Goal: Task Accomplishment & Management: Use online tool/utility

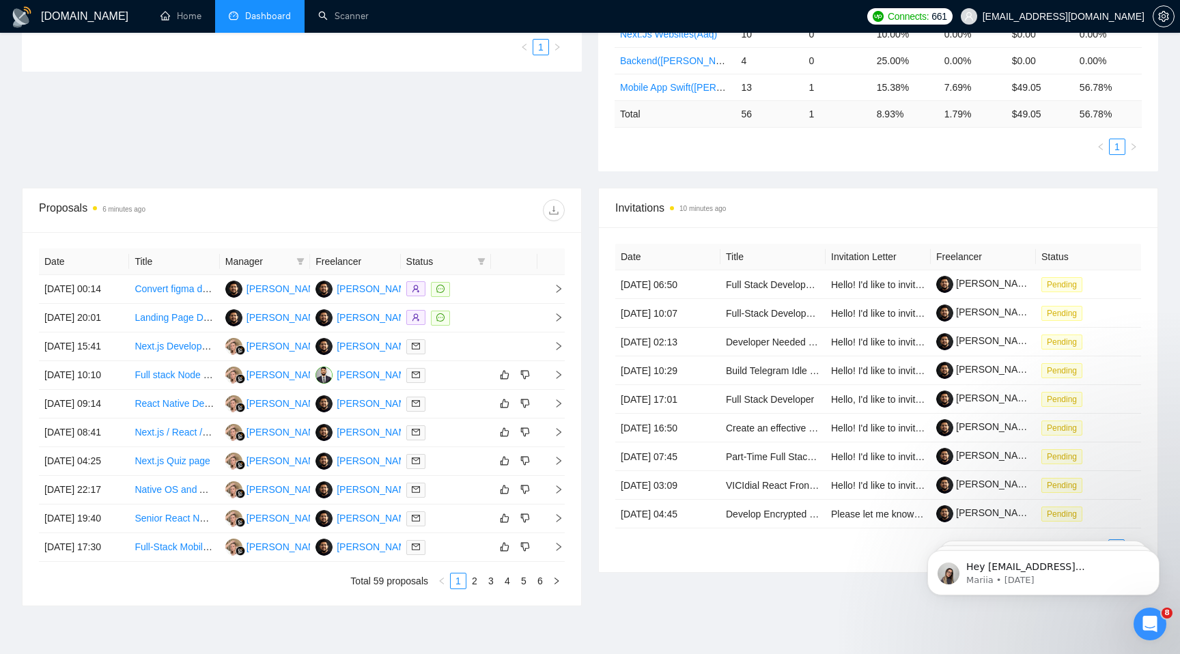
scroll to position [358, 0]
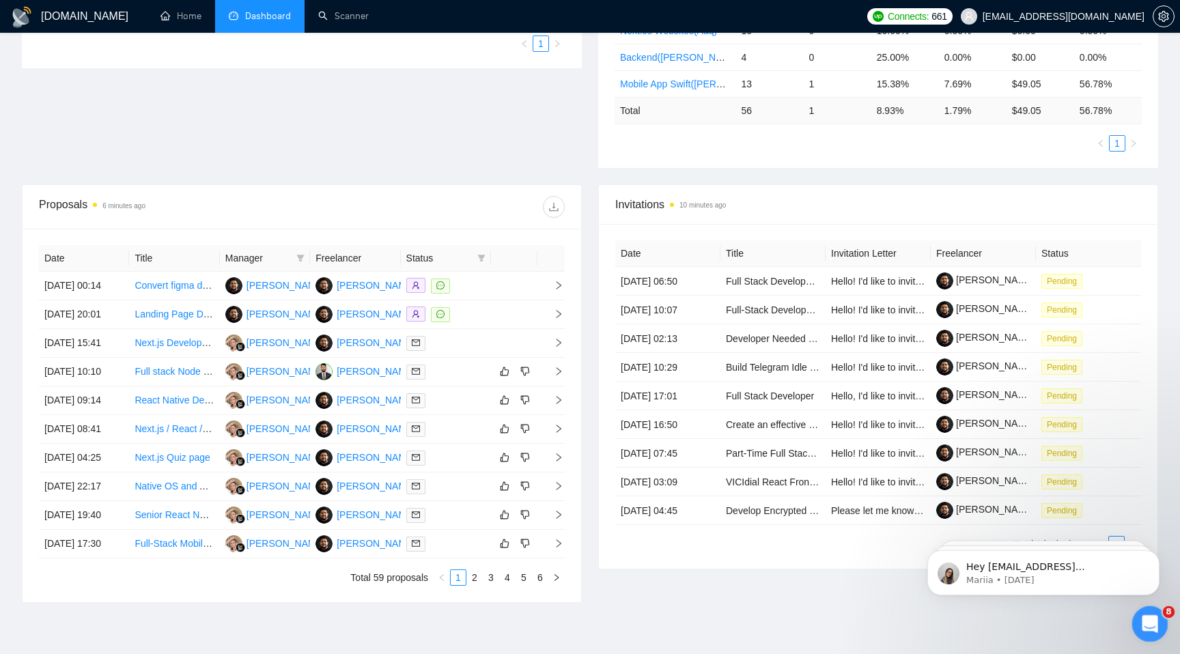
click at [1141, 628] on icon "Open Intercom Messenger" at bounding box center [1148, 622] width 23 height 23
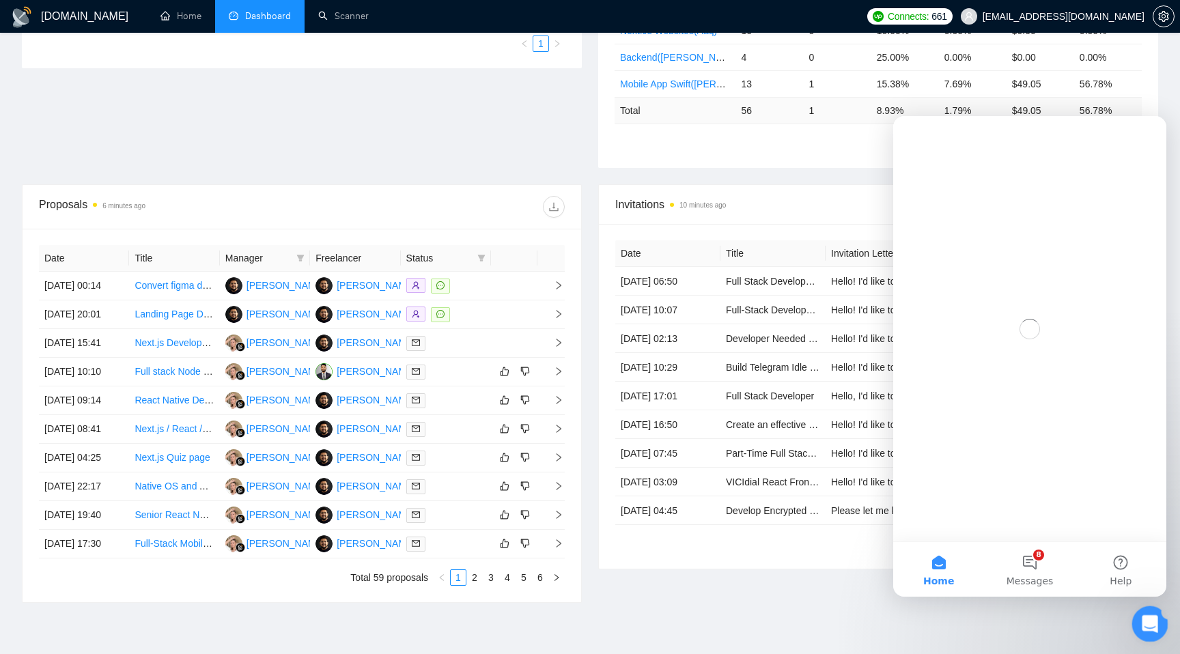
scroll to position [0, 0]
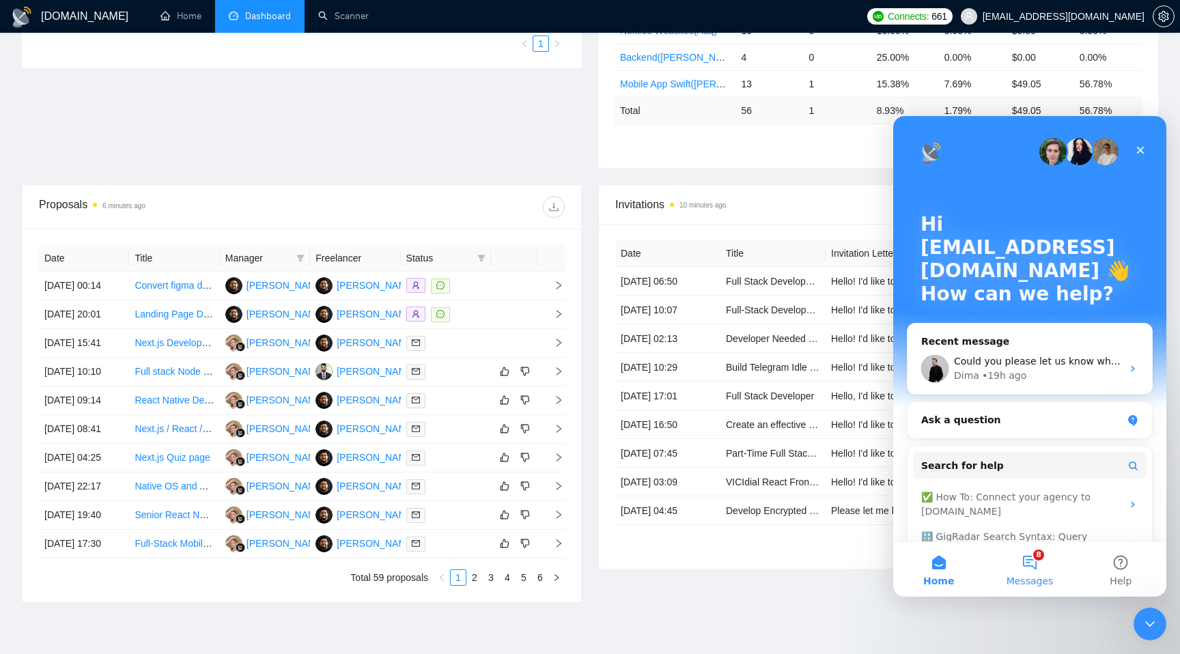
click at [1035, 572] on button "8 Messages" at bounding box center [1029, 569] width 91 height 55
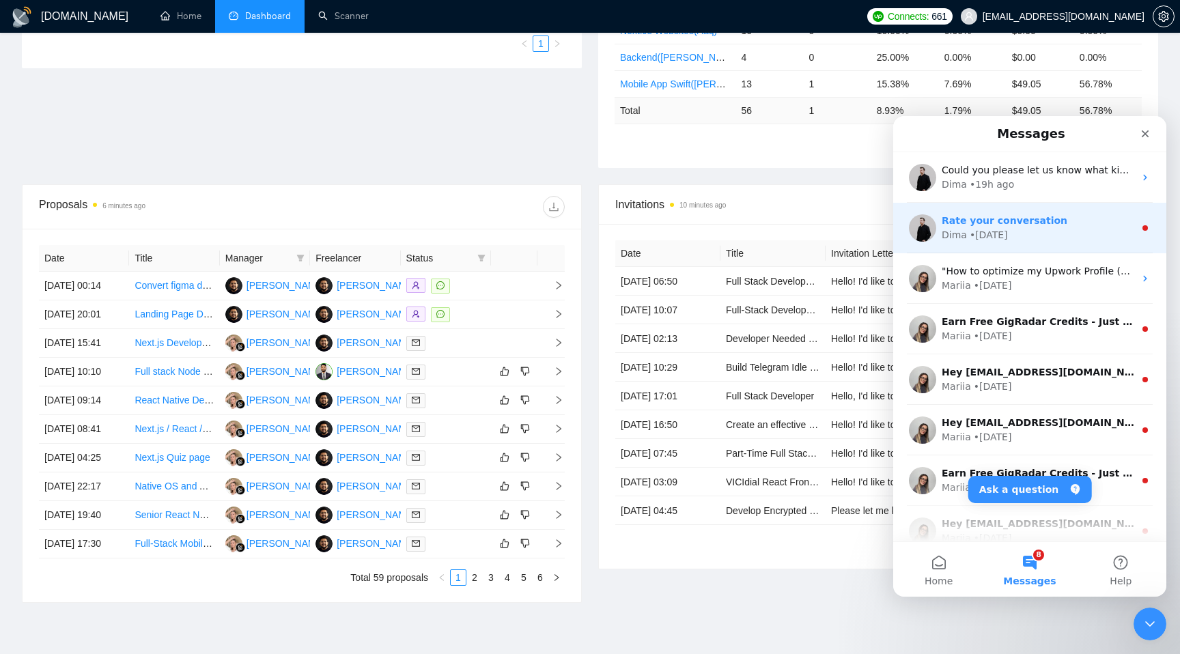
click at [1045, 240] on div "Dima • [DATE]" at bounding box center [1037, 235] width 193 height 14
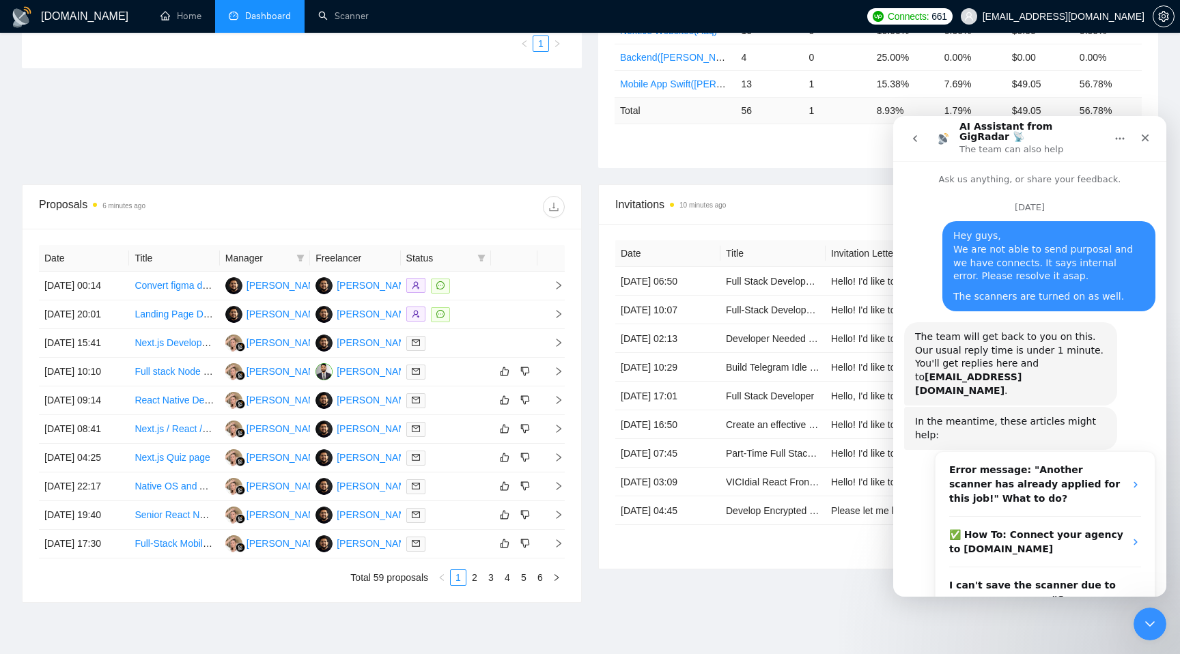
scroll to position [25, 0]
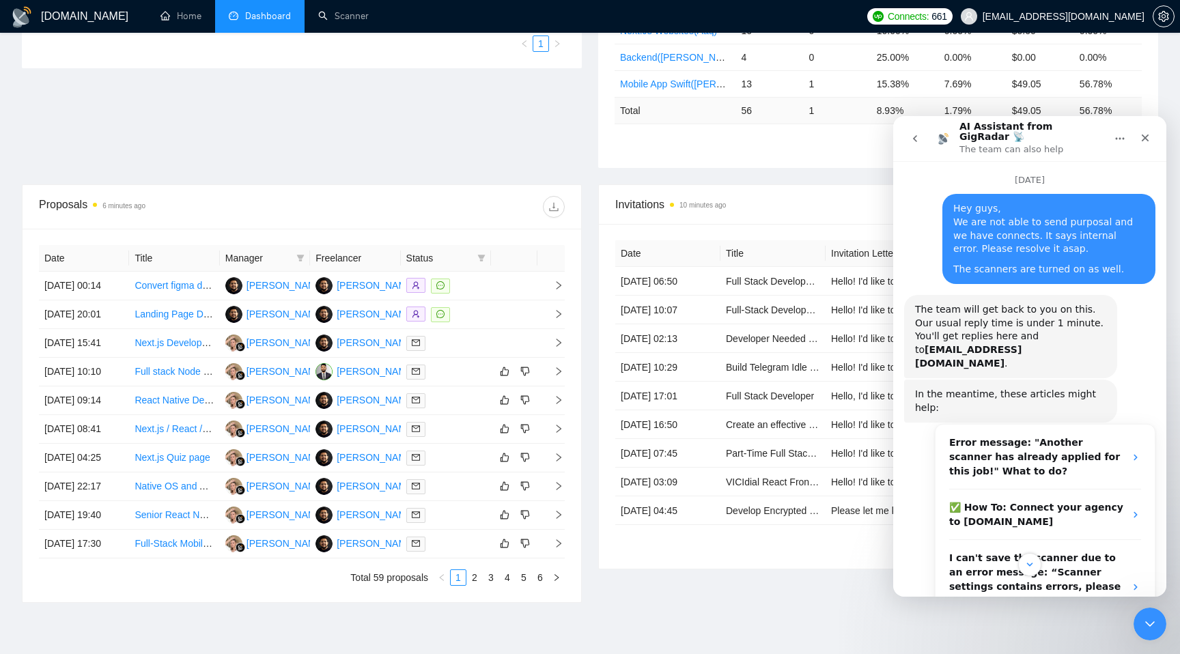
click at [925, 139] on button "go back" at bounding box center [915, 139] width 26 height 26
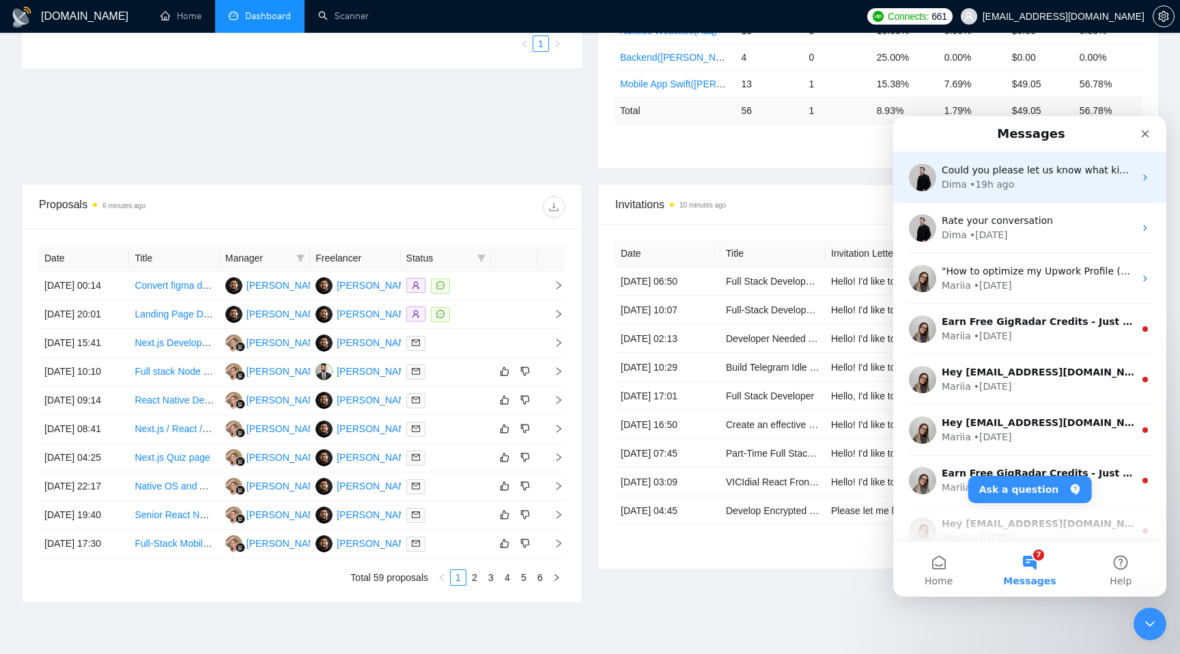
click at [1014, 183] on div "Dima • 19h ago" at bounding box center [1037, 184] width 193 height 14
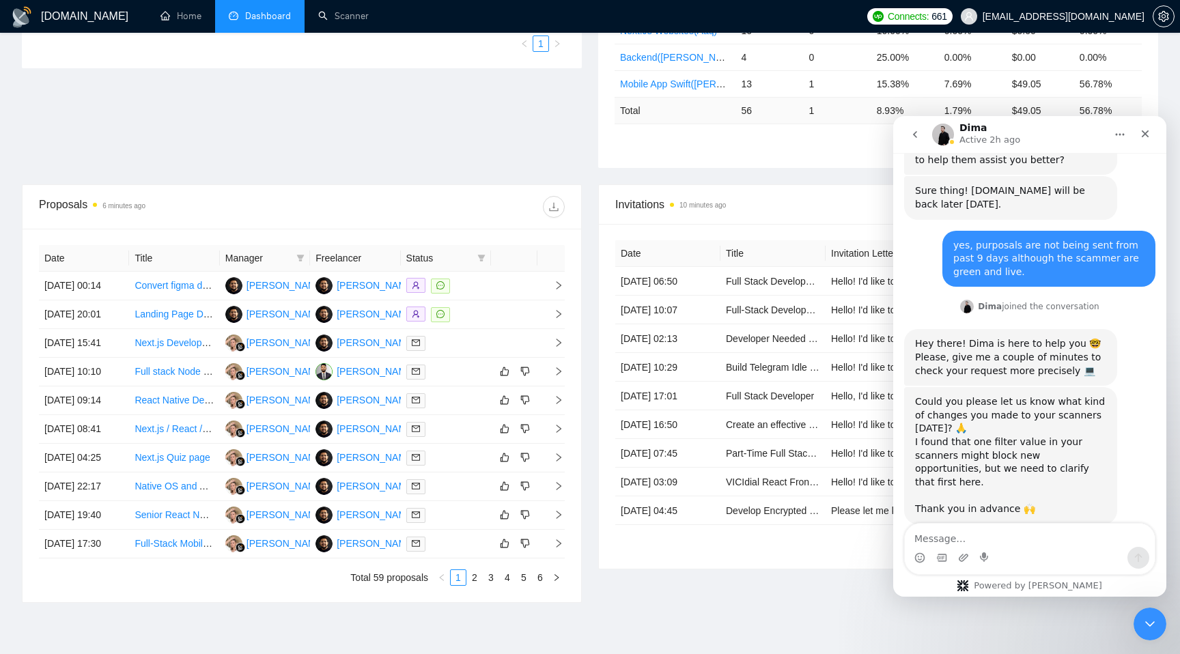
scroll to position [403, 0]
type textarea "I didnt make any new changes at that time."
click at [1149, 554] on div "Intercom messenger" at bounding box center [1030, 558] width 250 height 22
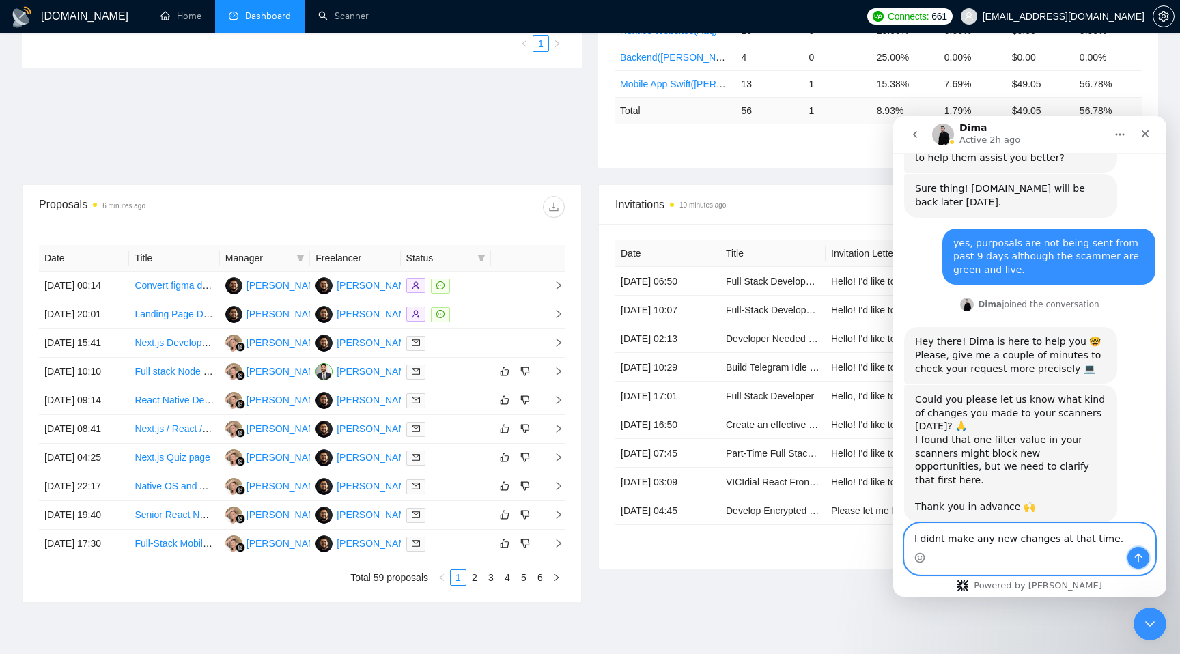
click at [1141, 554] on icon "Send a message…" at bounding box center [1138, 557] width 11 height 11
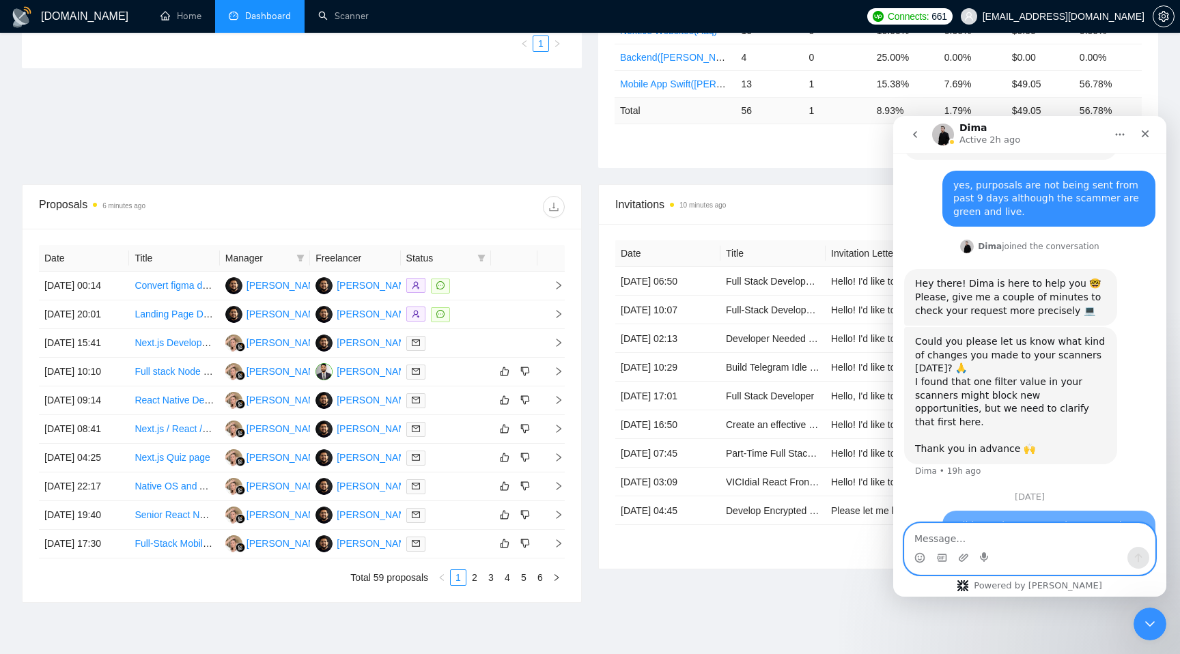
scroll to position [462, 0]
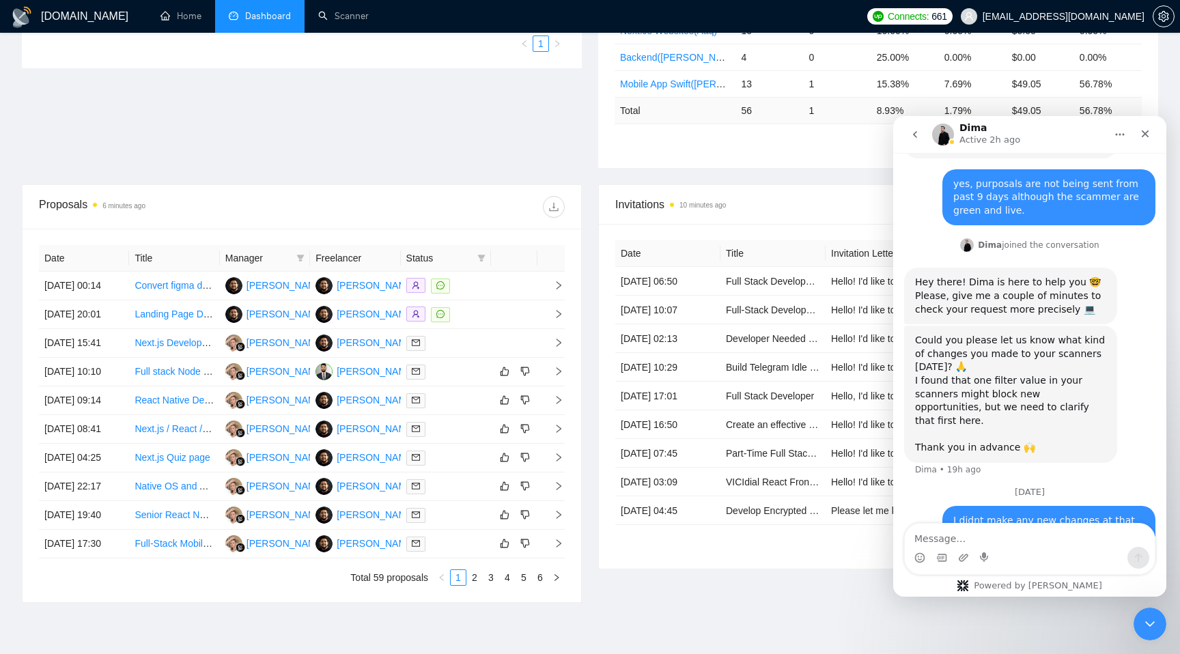
click at [328, 99] on div "Proposal Sending Stats 6 minutes ago By manager By Freelancer Name Proposals Re…" at bounding box center [590, 34] width 1152 height 302
click at [341, 22] on link "Scanner" at bounding box center [343, 16] width 51 height 12
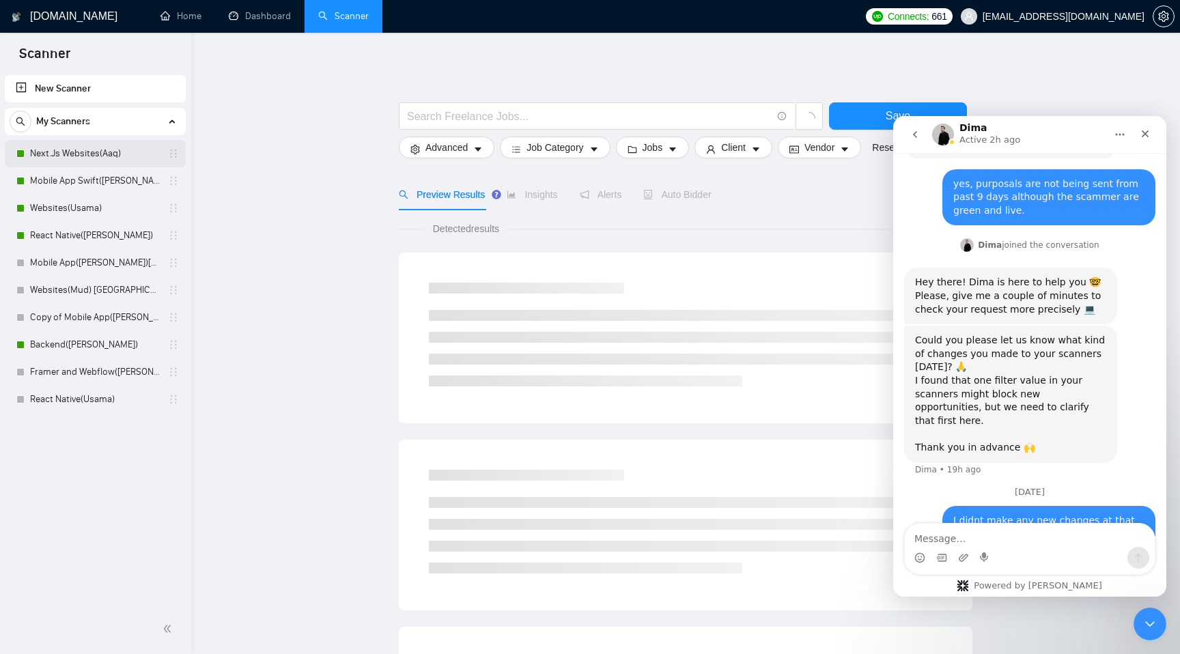
click at [98, 147] on link "Next.Js Websites(Aaq)" at bounding box center [95, 153] width 130 height 27
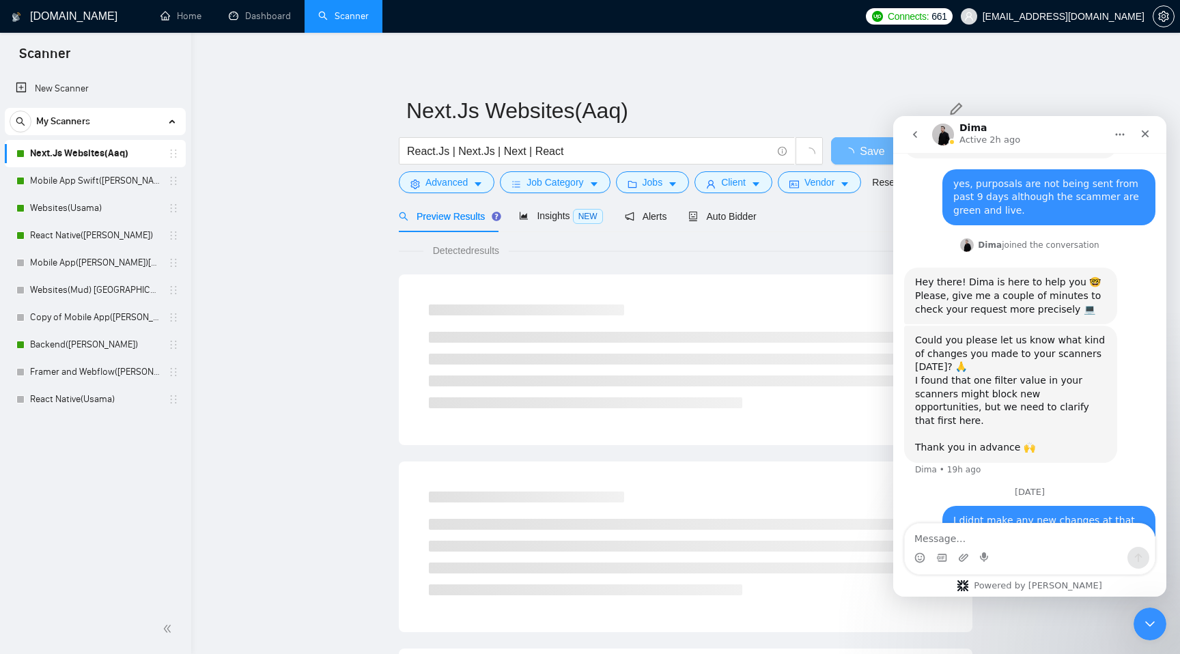
click at [724, 216] on span "Auto Bidder" at bounding box center [722, 216] width 68 height 11
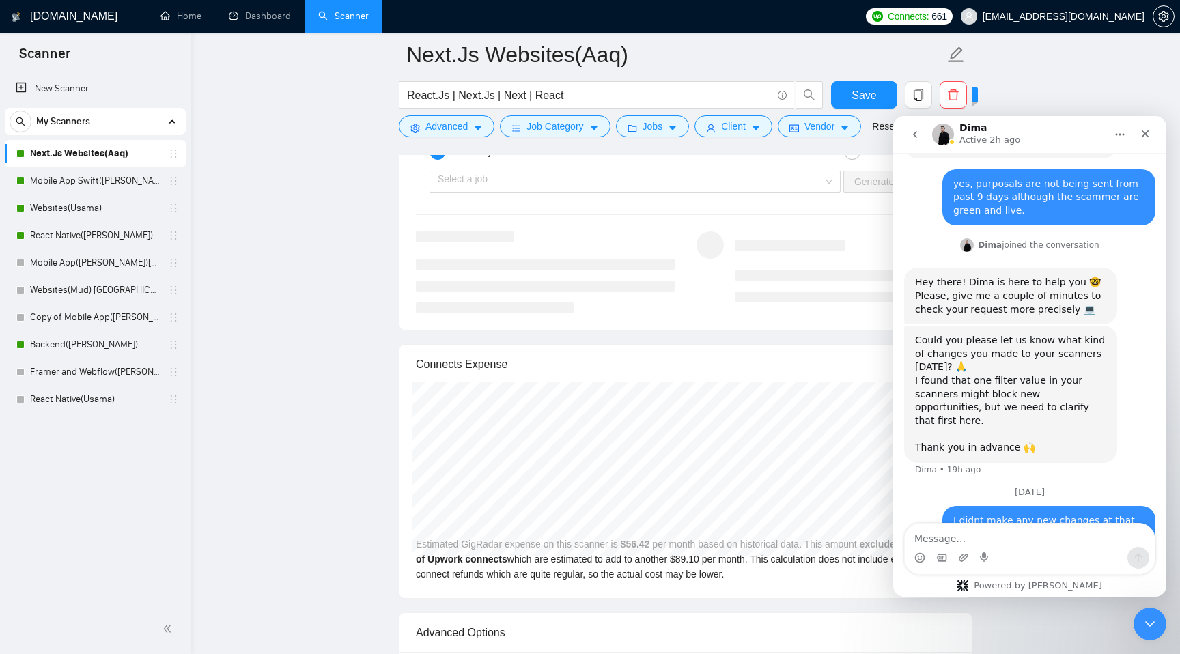
scroll to position [2598, 0]
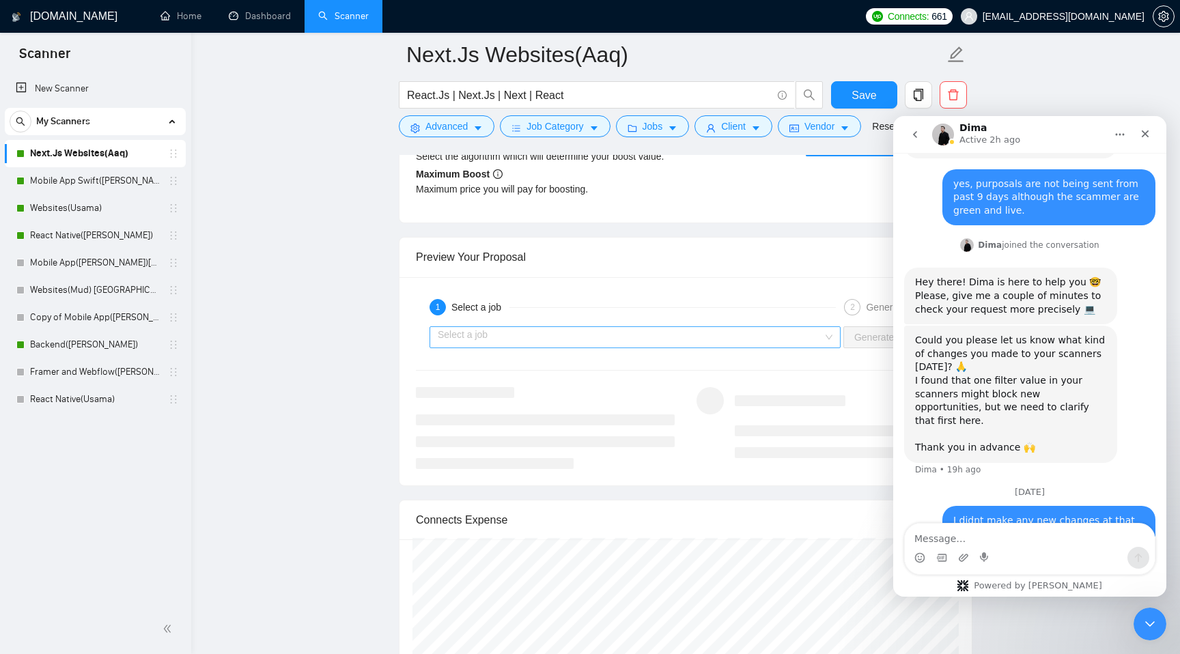
click at [668, 332] on input "search" at bounding box center [630, 337] width 385 height 20
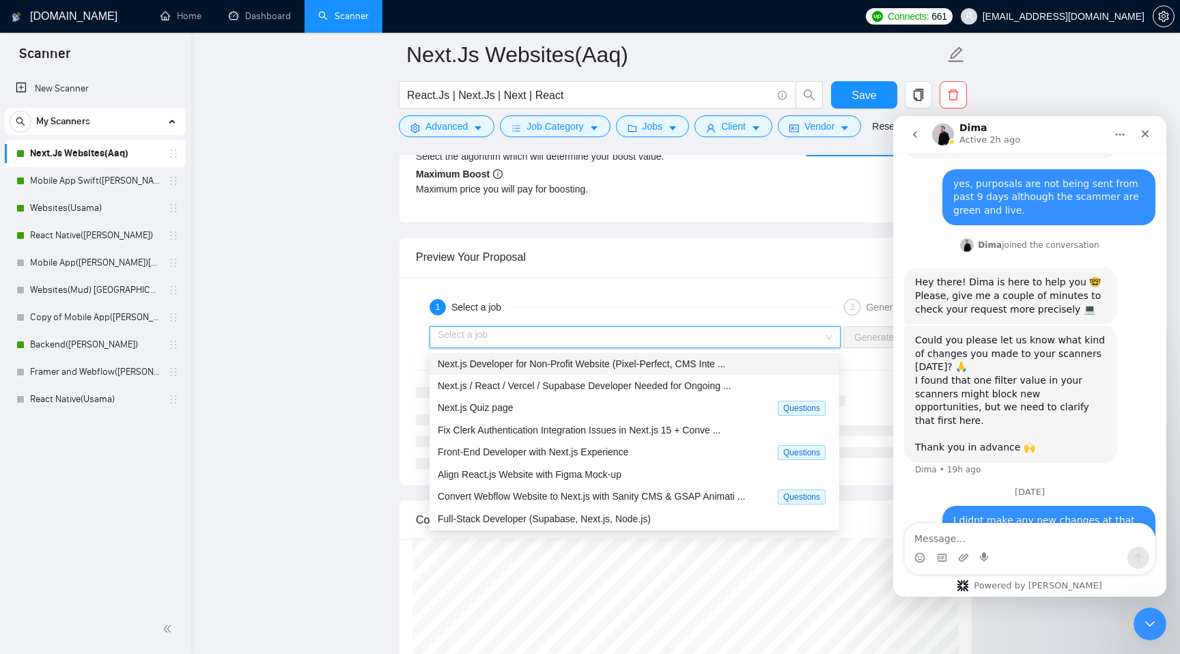
click at [664, 359] on span "Next.js Developer for Non-Profit Website (Pixel-Perfect, CMS Inte ..." at bounding box center [581, 363] width 287 height 11
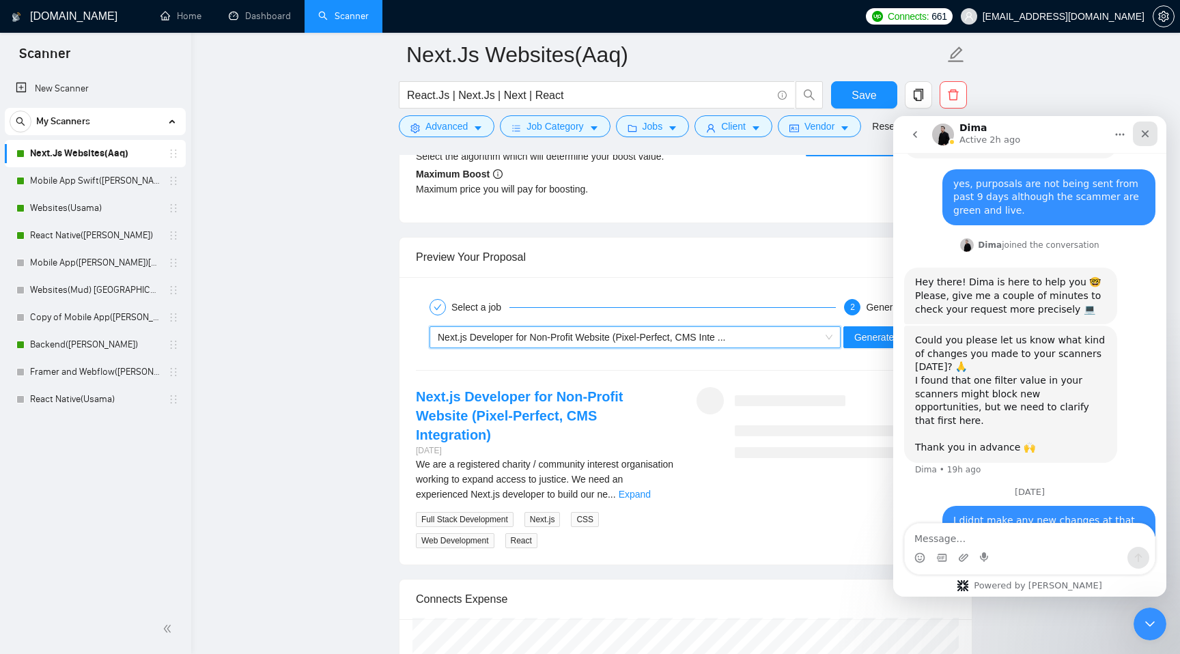
click at [1143, 135] on icon "Close" at bounding box center [1145, 134] width 8 height 8
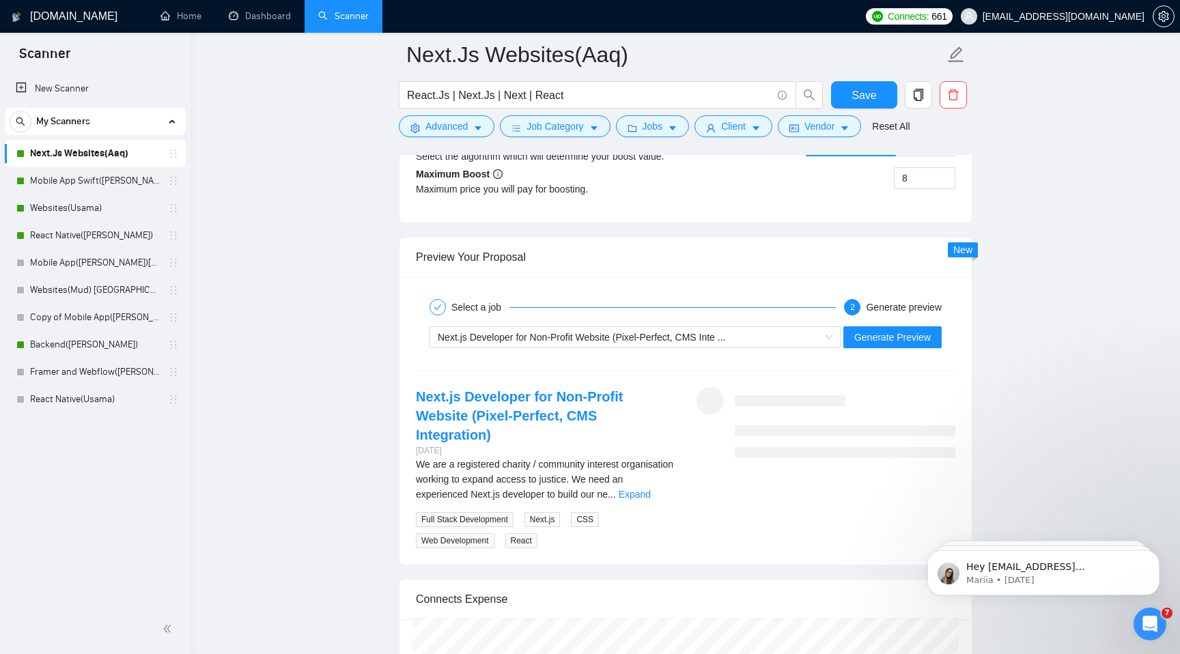
scroll to position [0, 0]
click at [574, 137] on form "Next.Js Websites(Aaq) React.Js | Next.Js | Next | React Save Advanced Job Categ…" at bounding box center [685, 88] width 573 height 111
click at [580, 122] on span "Job Category" at bounding box center [554, 126] width 57 height 15
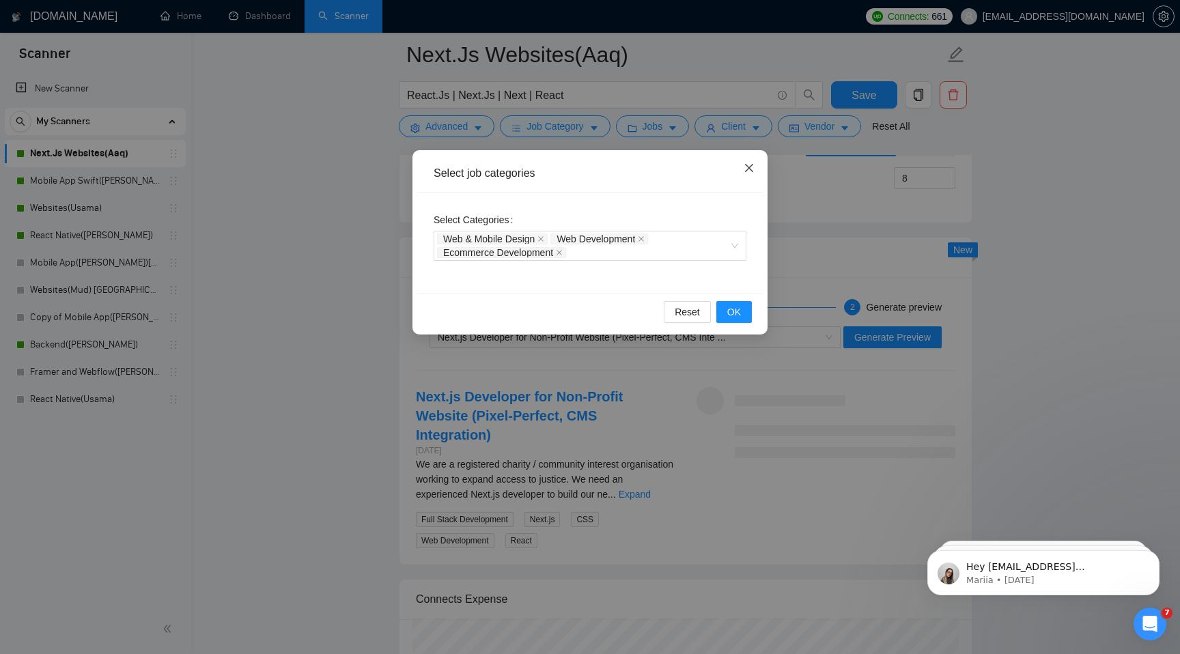
click at [747, 161] on span "Close" at bounding box center [748, 168] width 37 height 37
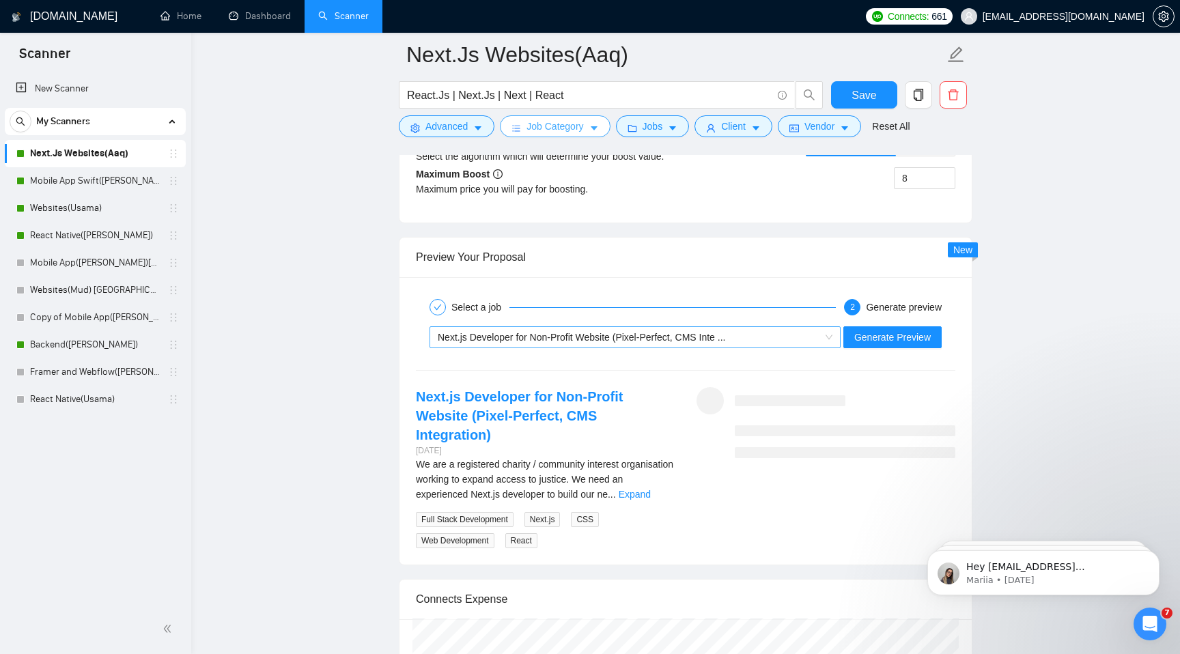
click at [587, 336] on span "Next.js Developer for Non-Profit Website (Pixel-Perfect, CMS Inte ..." at bounding box center [581, 337] width 287 height 11
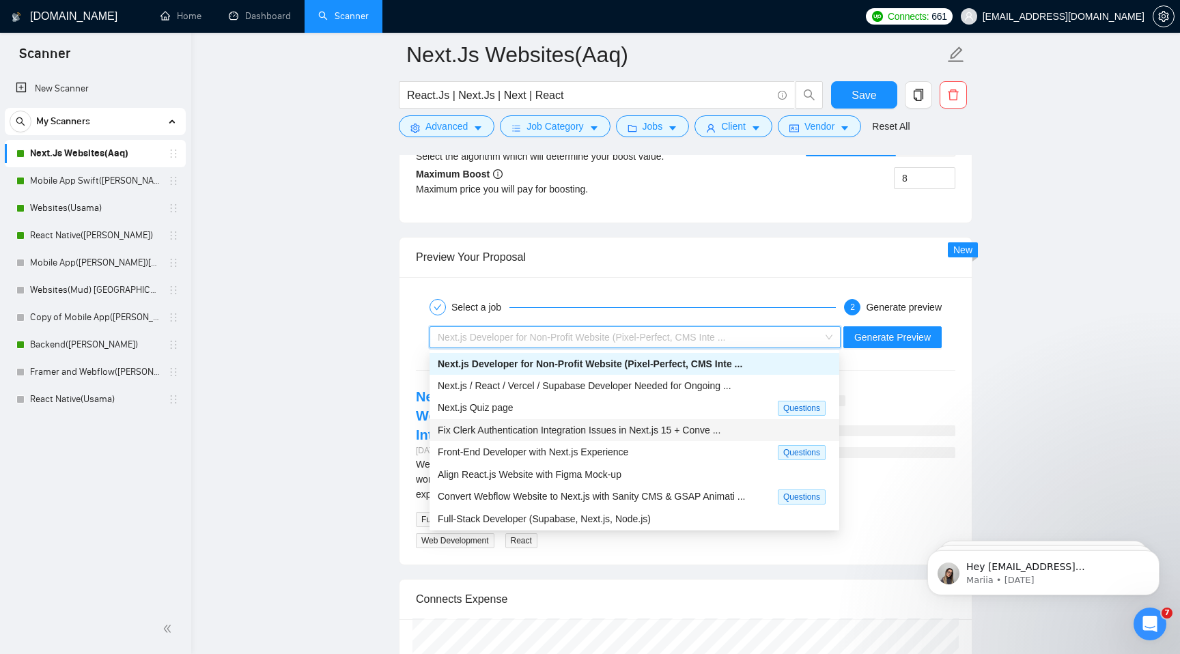
click at [541, 431] on span "Fix Clerk Authentication Integration Issues in Next.js 15 + Conve ..." at bounding box center [579, 430] width 283 height 11
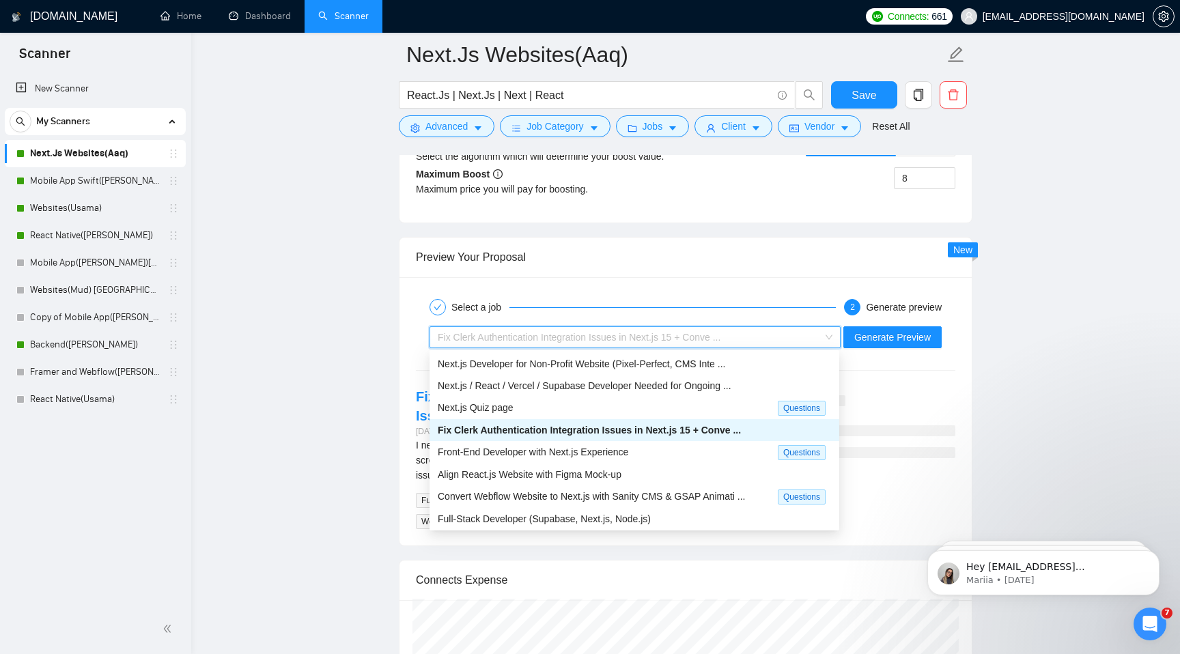
click at [552, 342] on div "Fix Clerk Authentication Integration Issues in Next.js 15 + Conve ..." at bounding box center [629, 337] width 382 height 20
click at [541, 382] on span "Next.js / React / Vercel / Supabase Developer Needed for Ongoing ..." at bounding box center [585, 385] width 294 height 11
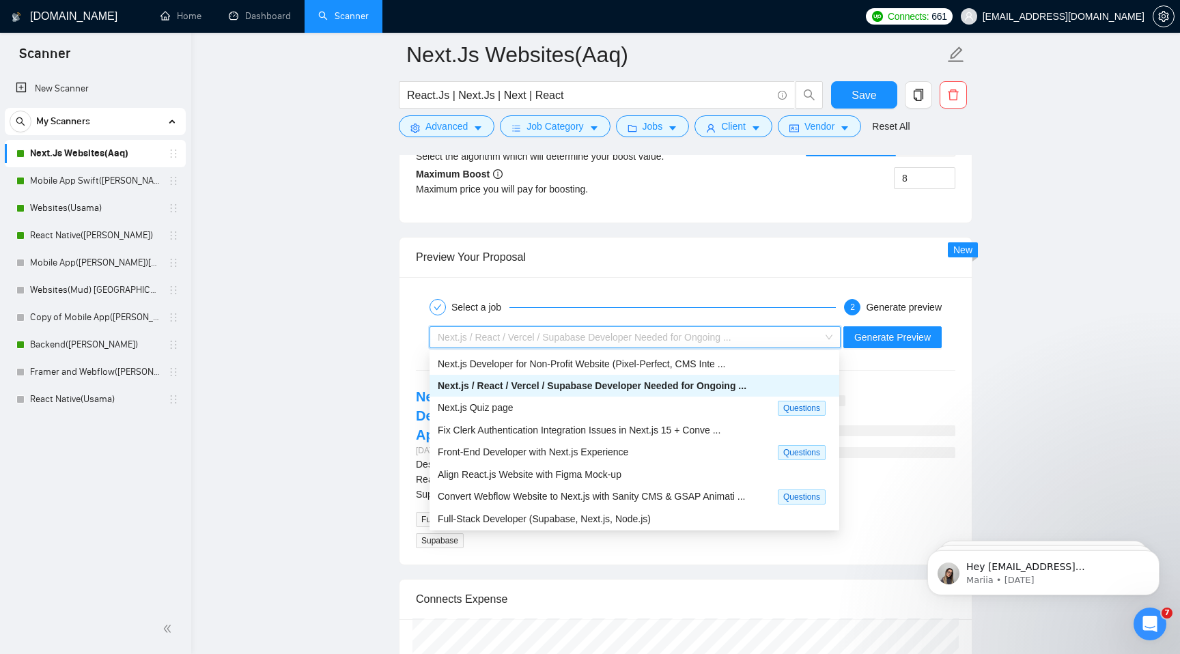
click at [551, 335] on span "Next.js / React / Vercel / Supabase Developer Needed for Ongoing ..." at bounding box center [585, 337] width 294 height 11
click at [528, 412] on div "Next.js Quiz page" at bounding box center [608, 408] width 340 height 16
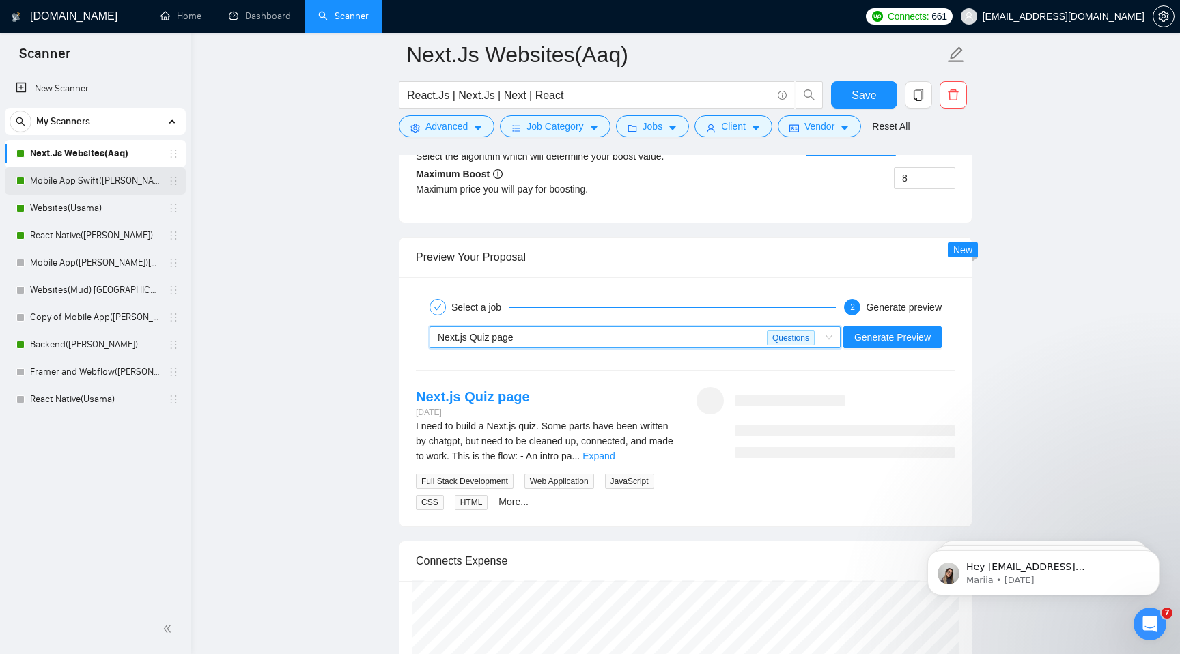
click at [118, 175] on link "Mobile App Swift([PERSON_NAME])" at bounding box center [95, 180] width 130 height 27
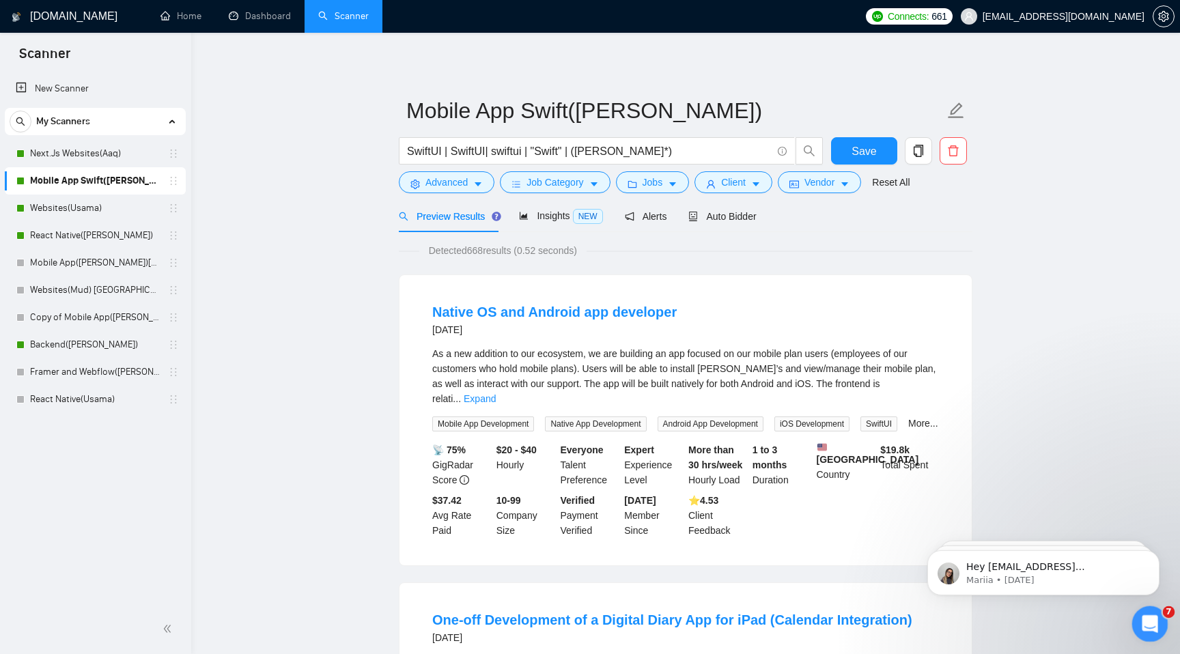
click at [1158, 633] on div "Open Intercom Messenger" at bounding box center [1147, 621] width 45 height 45
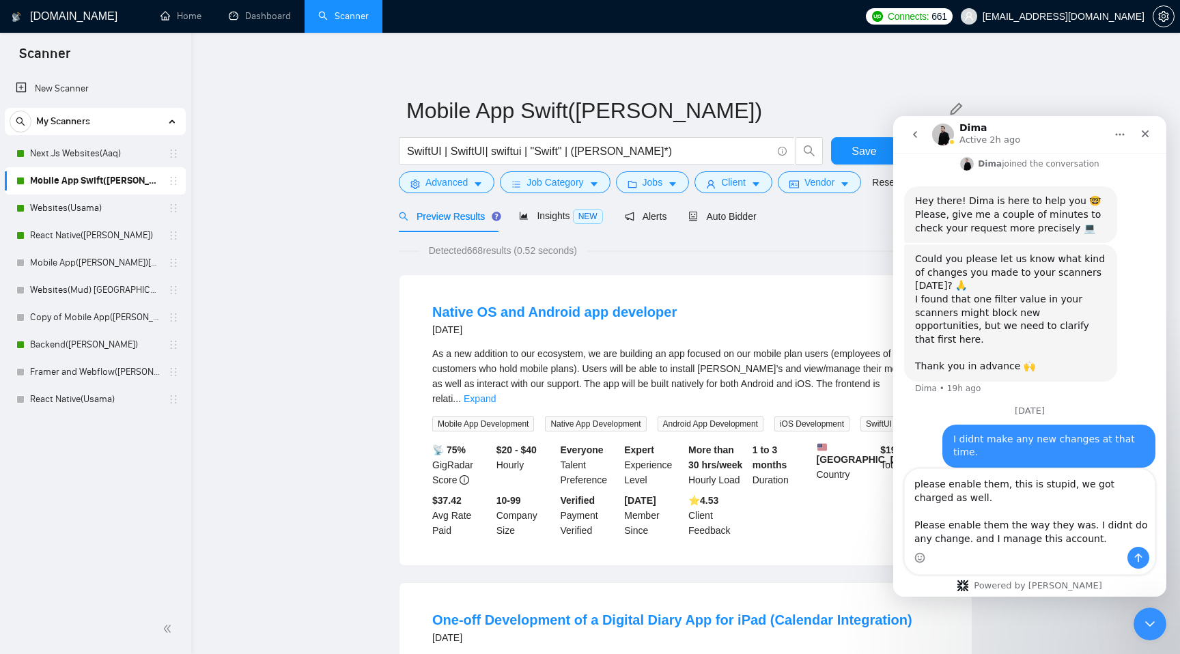
scroll to position [544, 0]
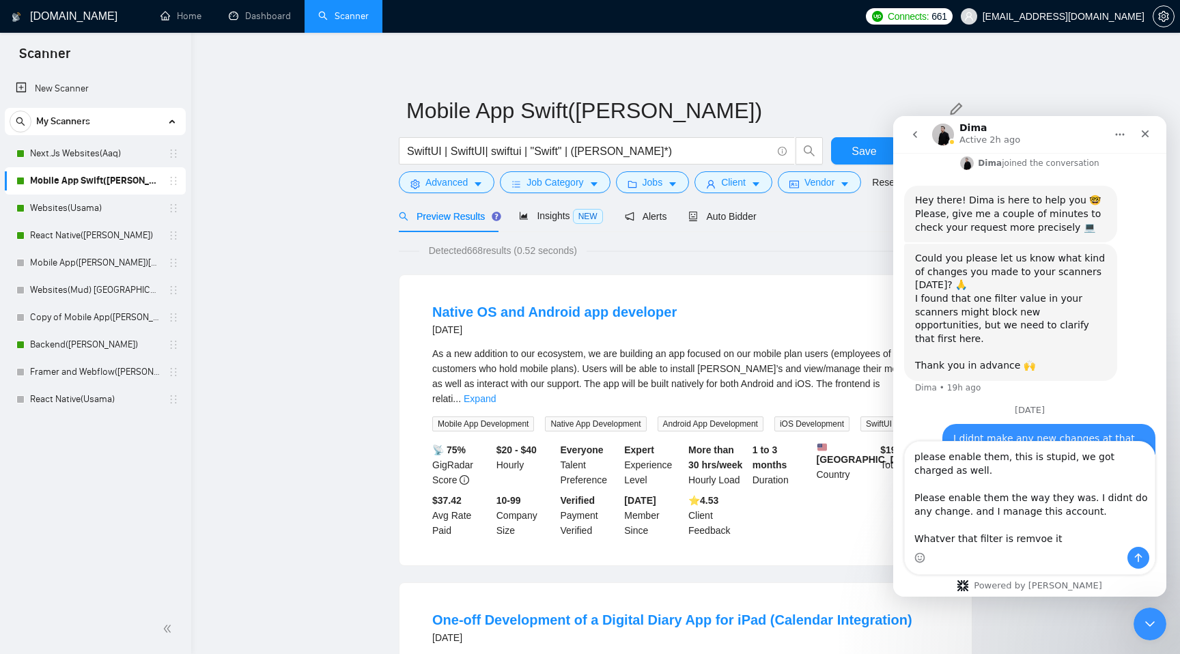
type textarea "please enable them, this is stupid, we got charged as well. Please enable them …"
click at [1135, 553] on icon "Send a message…" at bounding box center [1138, 557] width 11 height 11
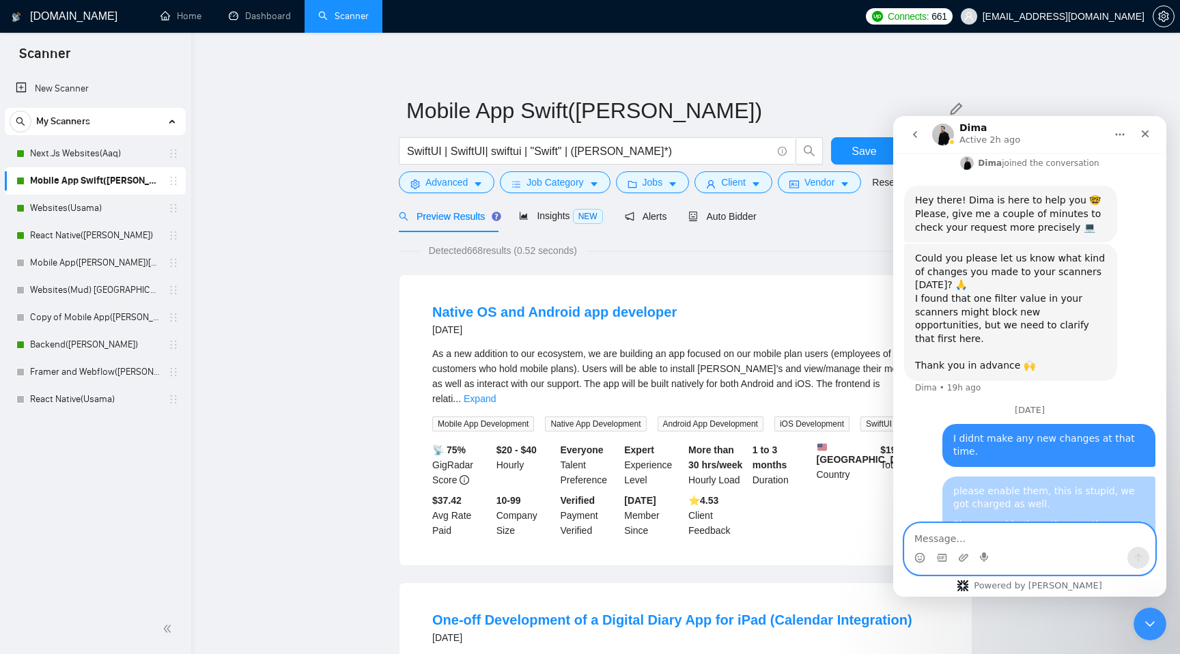
scroll to position [573, 0]
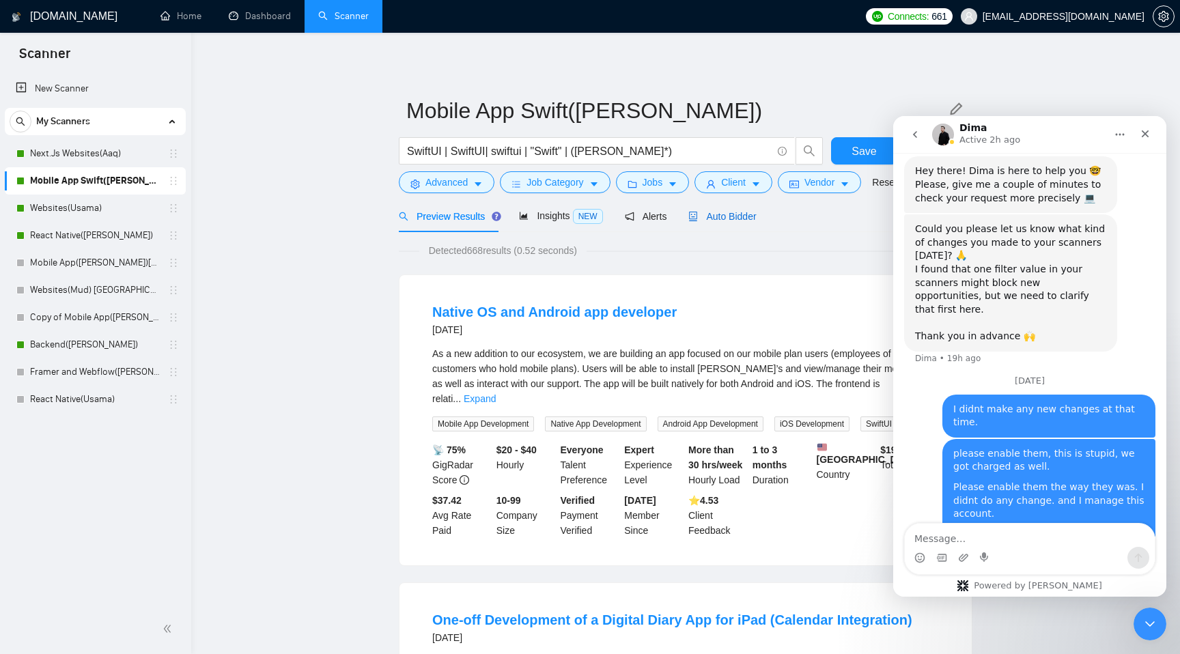
click at [737, 218] on span "Auto Bidder" at bounding box center [722, 216] width 68 height 11
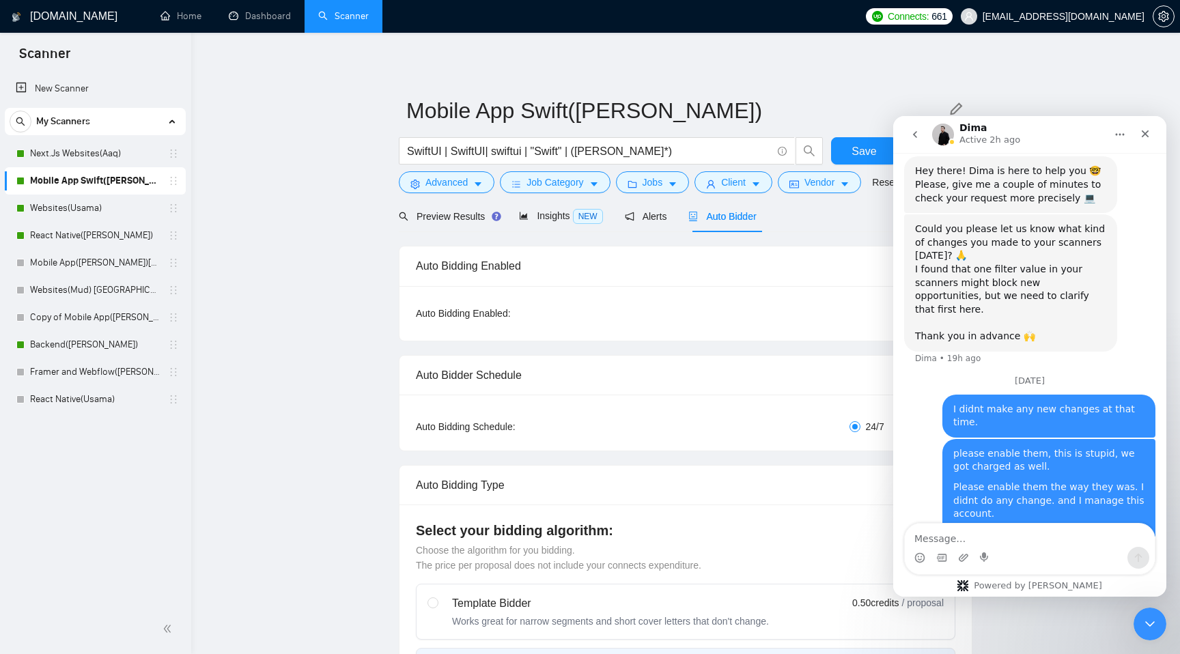
checkbox input "true"
click at [1137, 125] on div "Close" at bounding box center [1145, 134] width 25 height 25
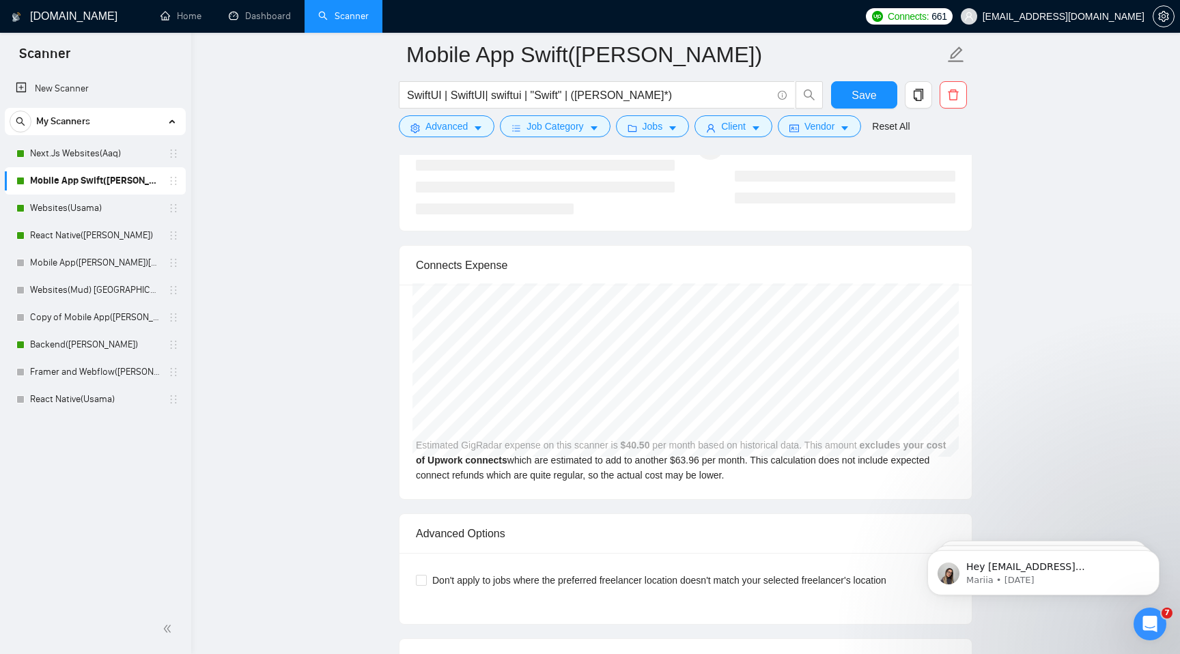
scroll to position [2699, 0]
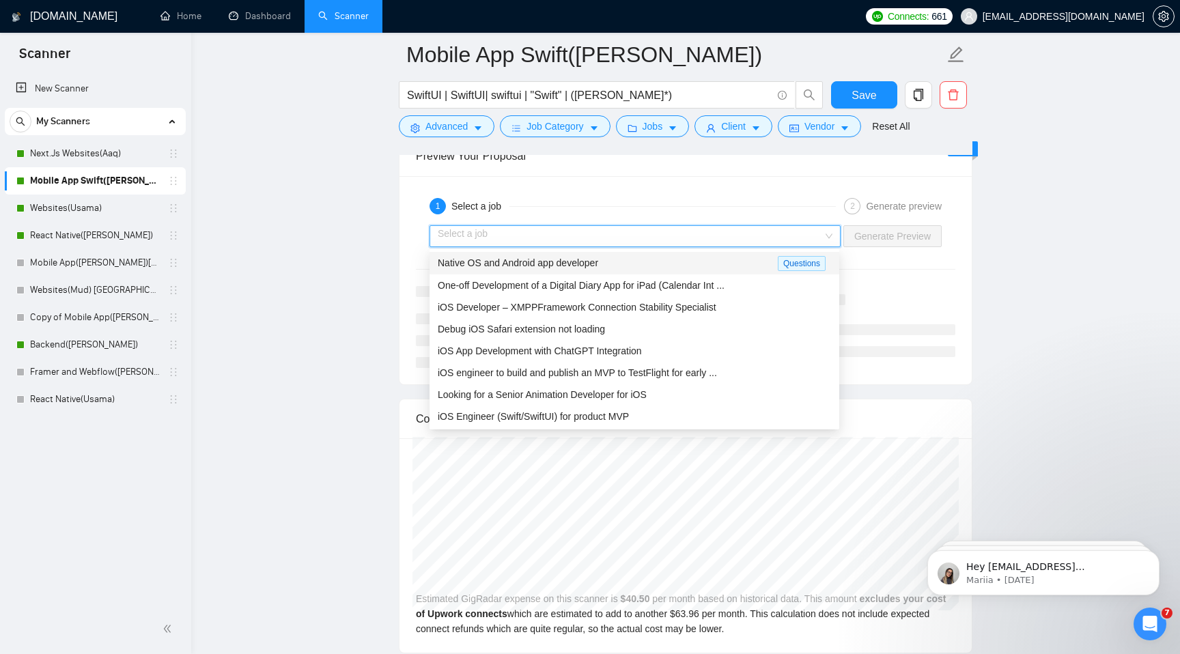
click at [525, 237] on input "search" at bounding box center [630, 236] width 385 height 20
click at [525, 273] on div "Native OS and Android app developer Questions" at bounding box center [634, 263] width 410 height 23
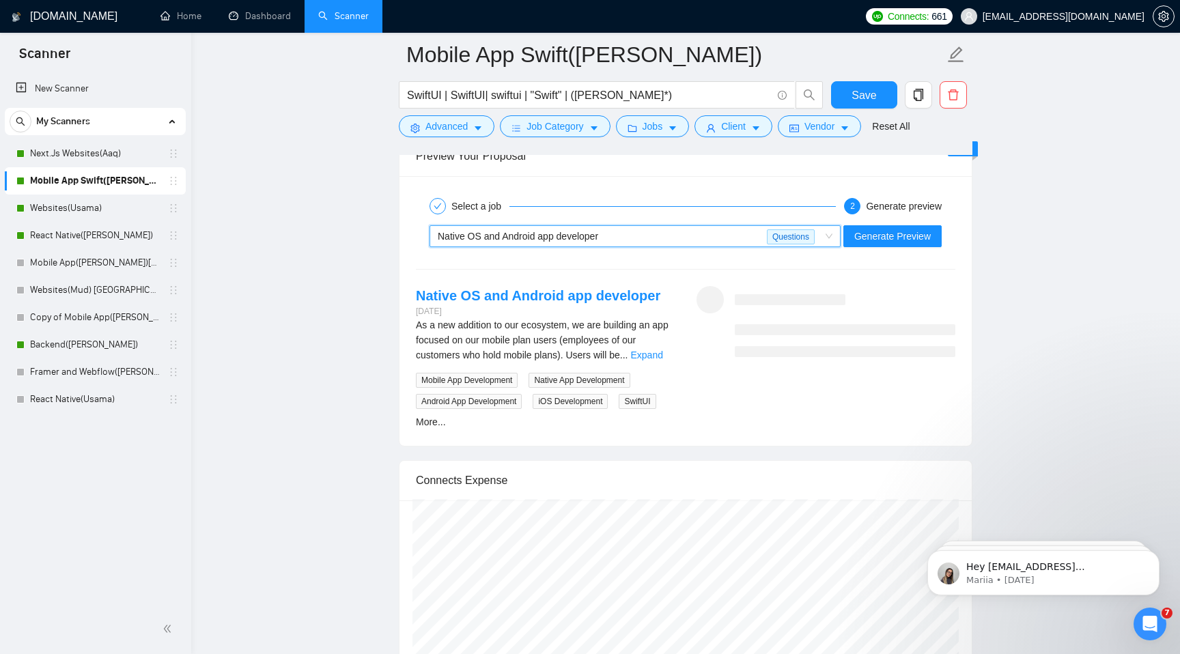
click at [537, 237] on span "Native OS and Android app developer" at bounding box center [518, 236] width 160 height 11
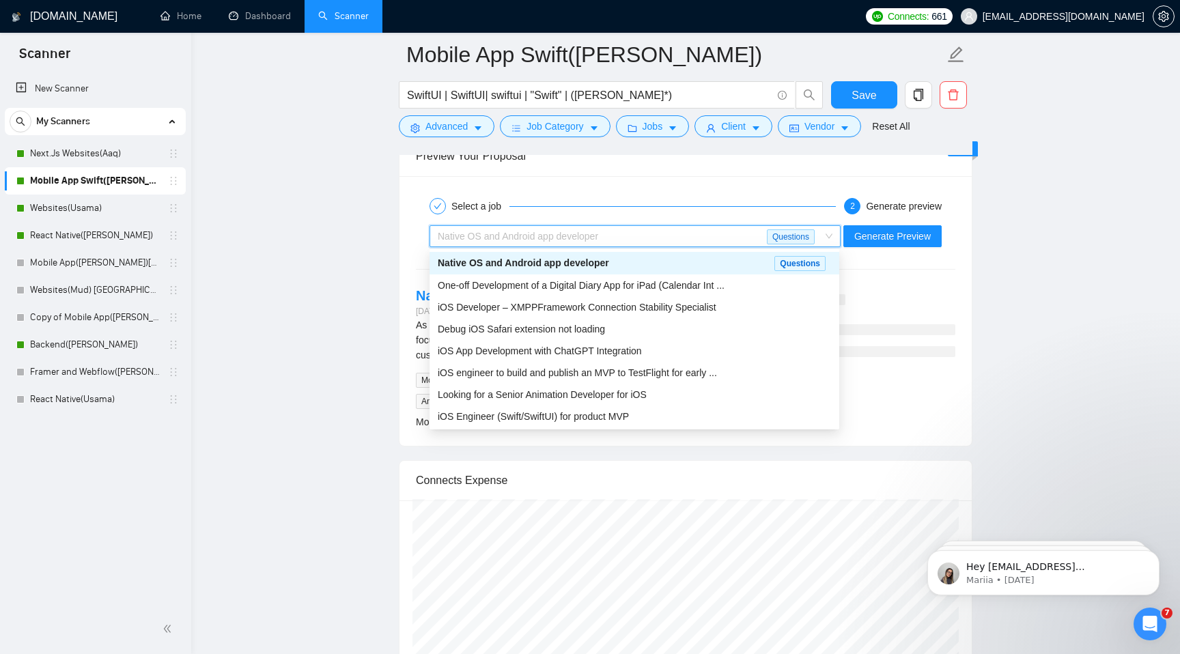
click at [539, 291] on div "One-off Development of a Digital Diary App for iPad (Calendar Int ..." at bounding box center [634, 285] width 393 height 15
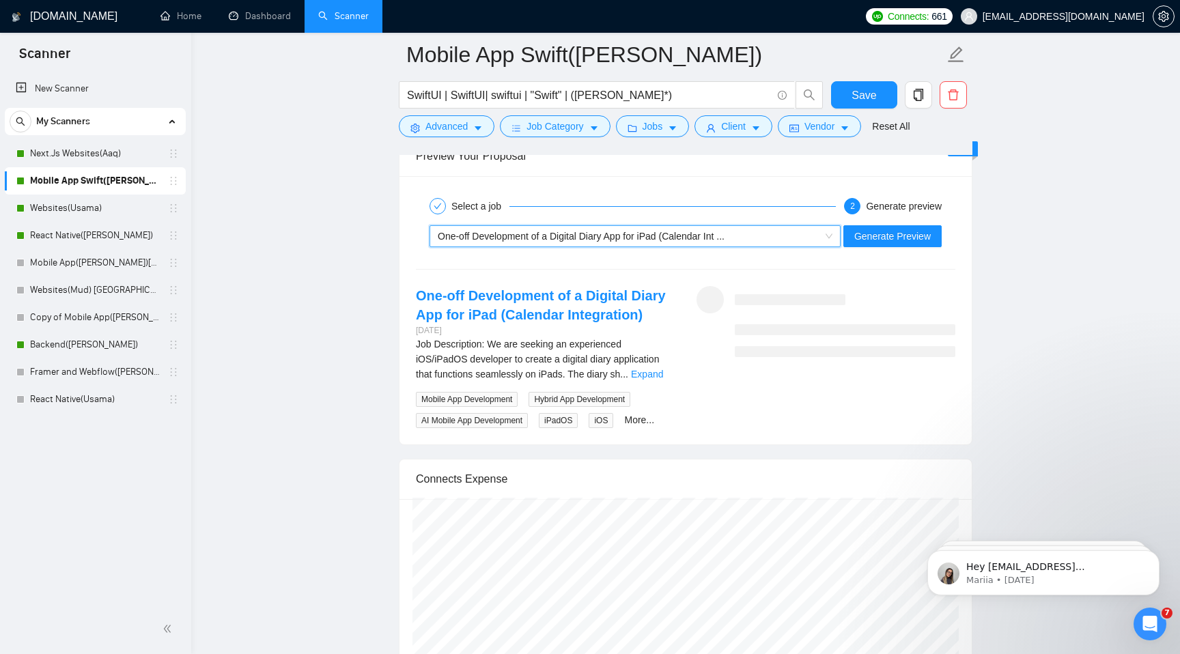
click at [536, 233] on span "One-off Development of a Digital Diary App for iPad (Calendar Int ..." at bounding box center [581, 236] width 287 height 11
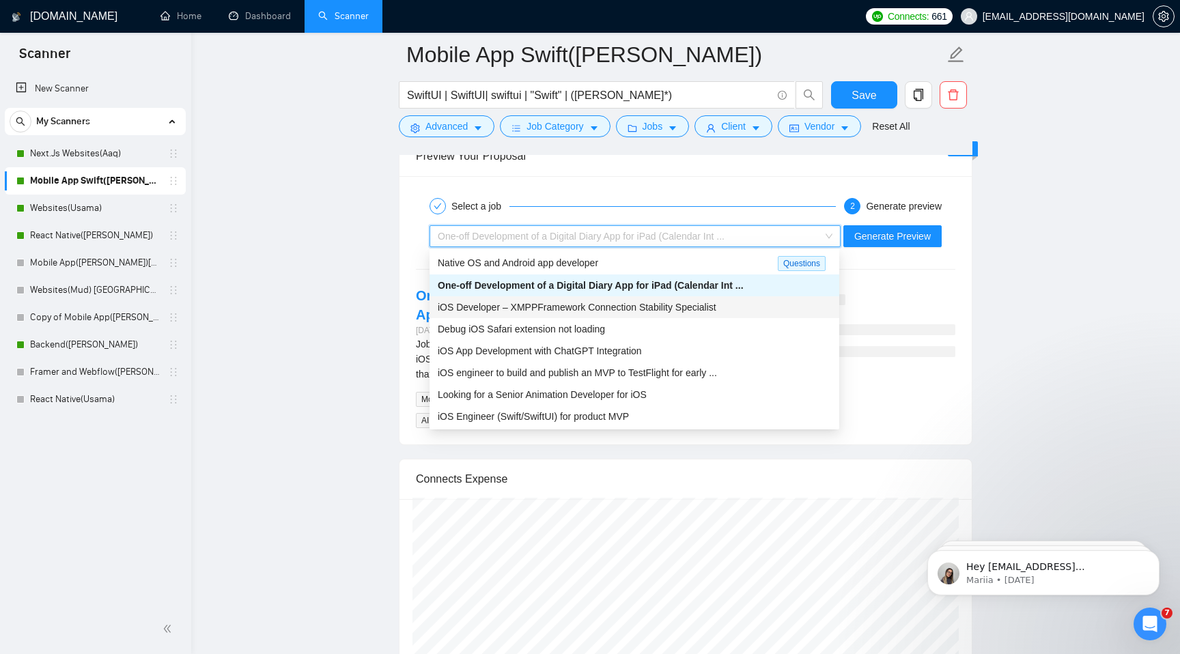
click at [547, 316] on div "iOS Developer – XMPPFramework Connection Stability Specialist" at bounding box center [634, 307] width 410 height 22
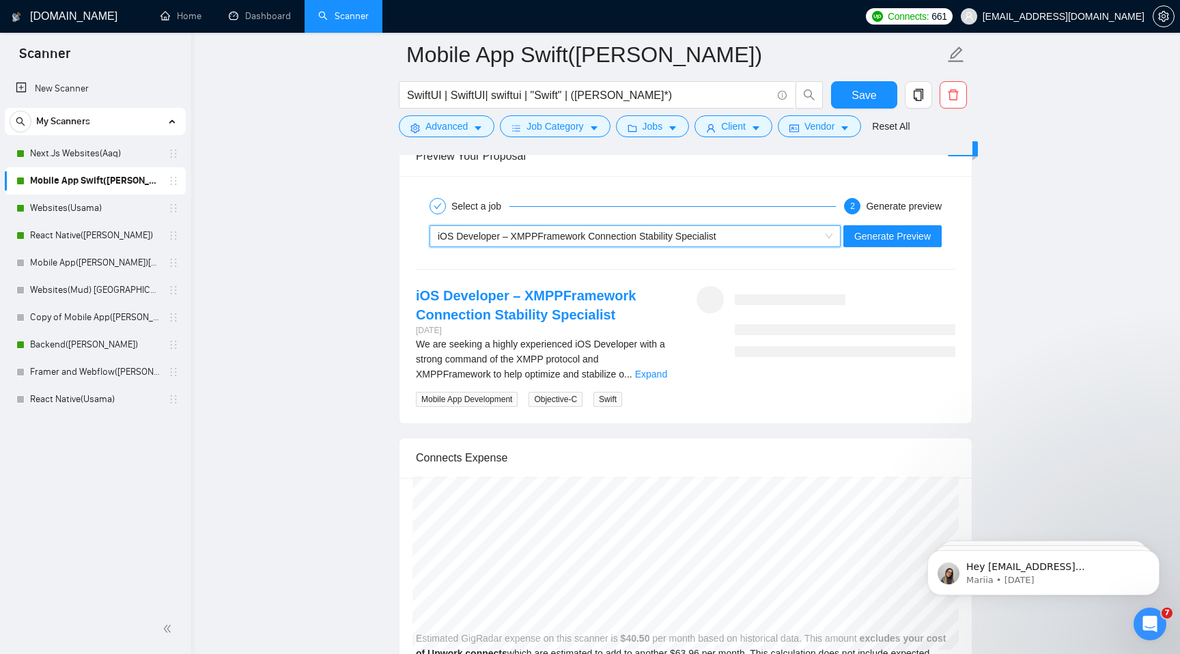
click at [548, 237] on span "iOS Developer – XMPPFramework Connection Stability Specialist" at bounding box center [577, 236] width 279 height 11
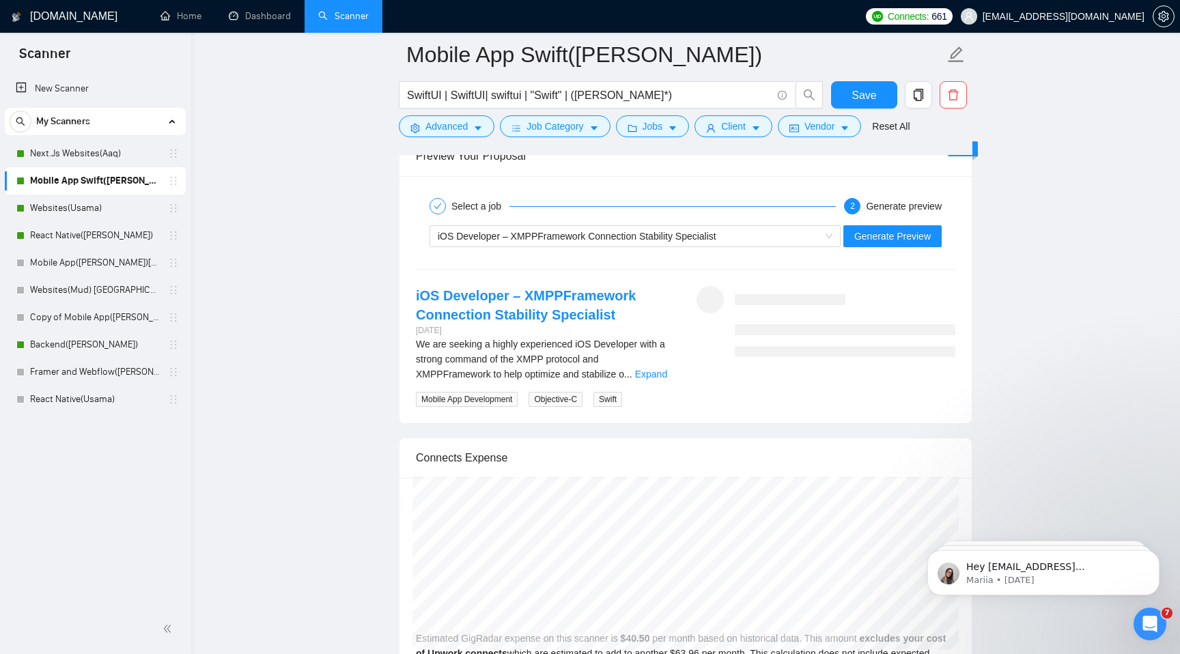
click at [1139, 624] on icon "Open Intercom Messenger" at bounding box center [1148, 622] width 23 height 23
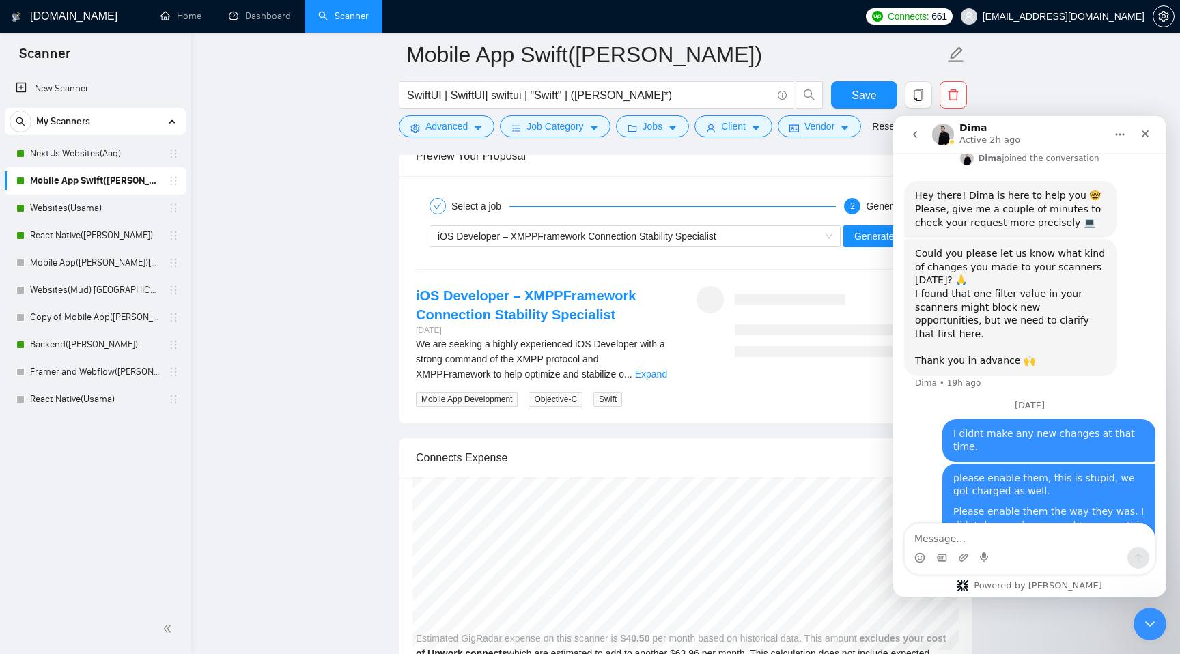
scroll to position [573, 0]
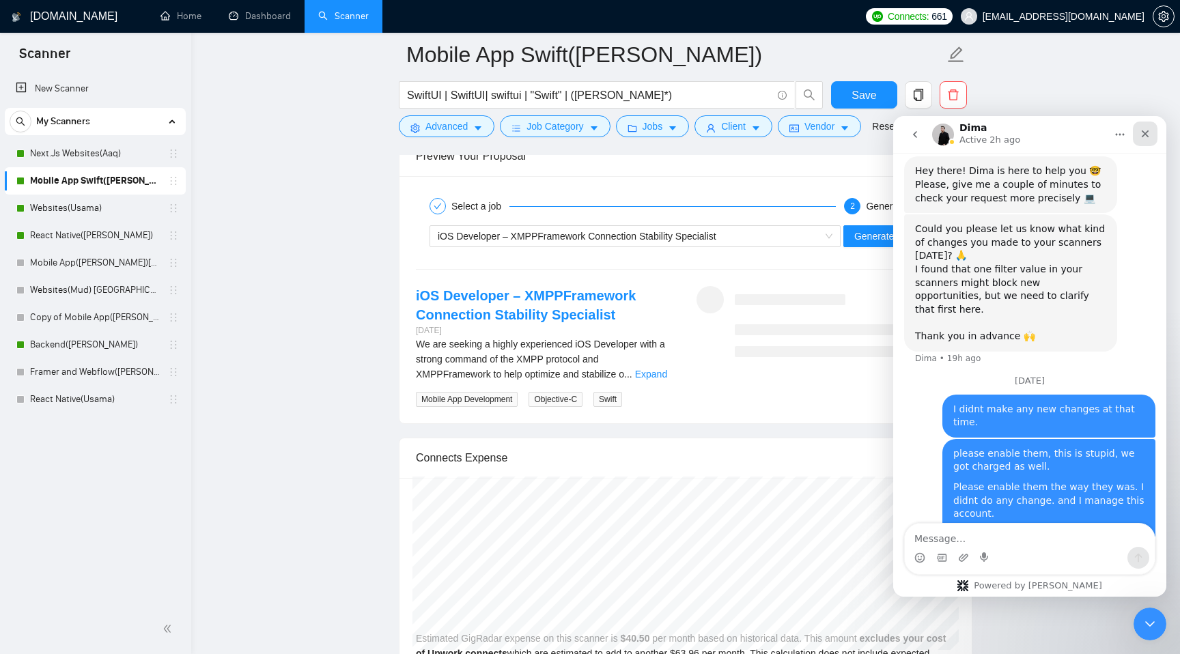
click at [1150, 127] on div "Close" at bounding box center [1145, 134] width 25 height 25
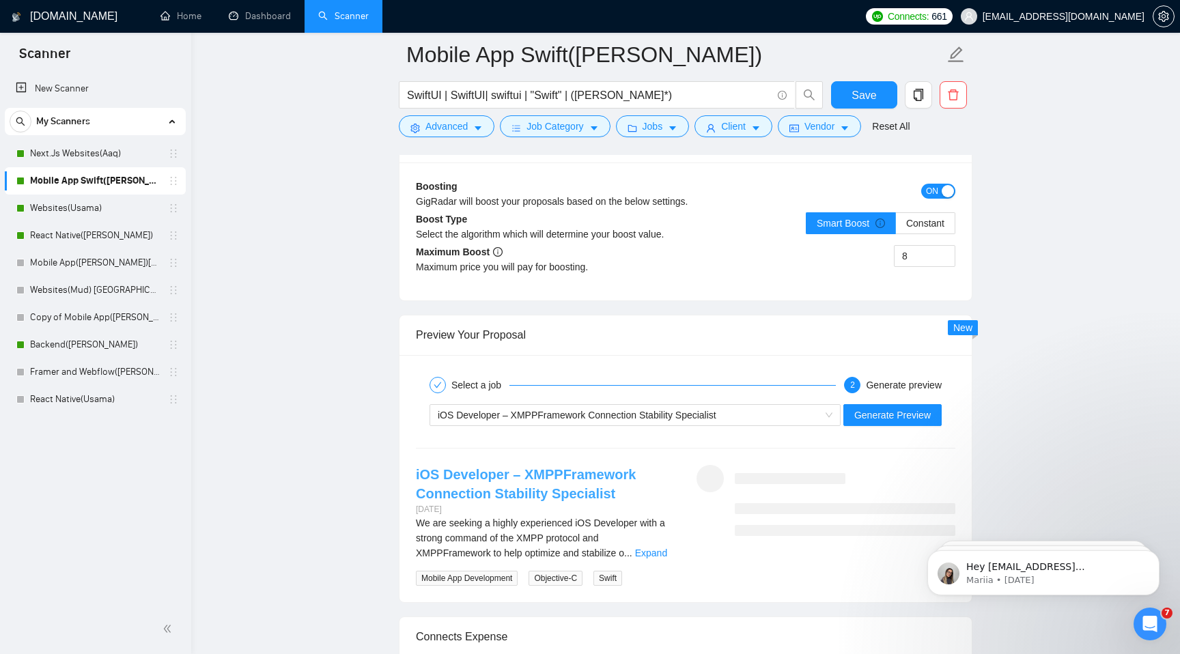
scroll to position [2557, 0]
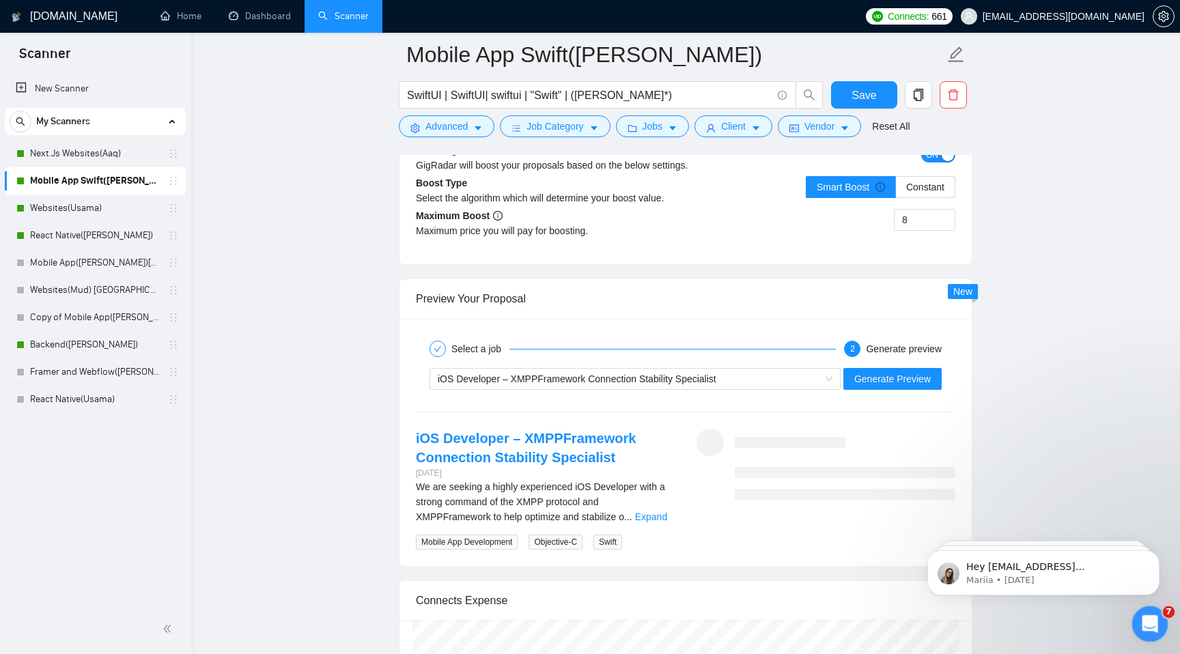
click at [1150, 606] on html at bounding box center [1147, 622] width 33 height 33
click at [1146, 621] on icon "Open Intercom Messenger" at bounding box center [1148, 622] width 23 height 23
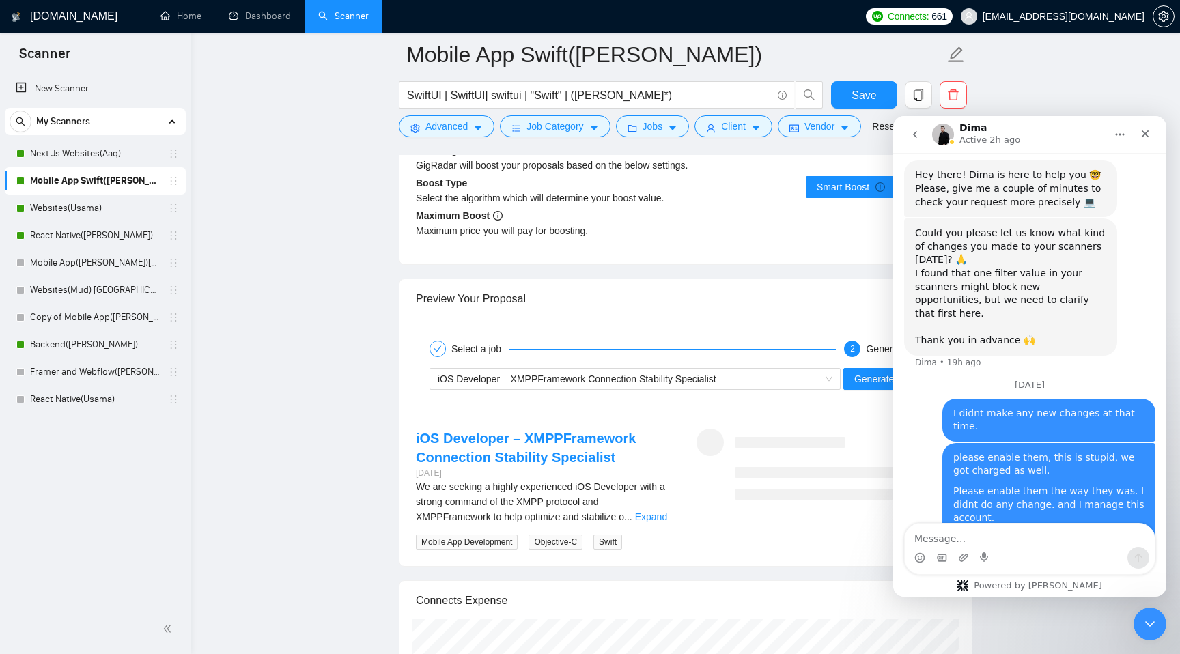
scroll to position [573, 0]
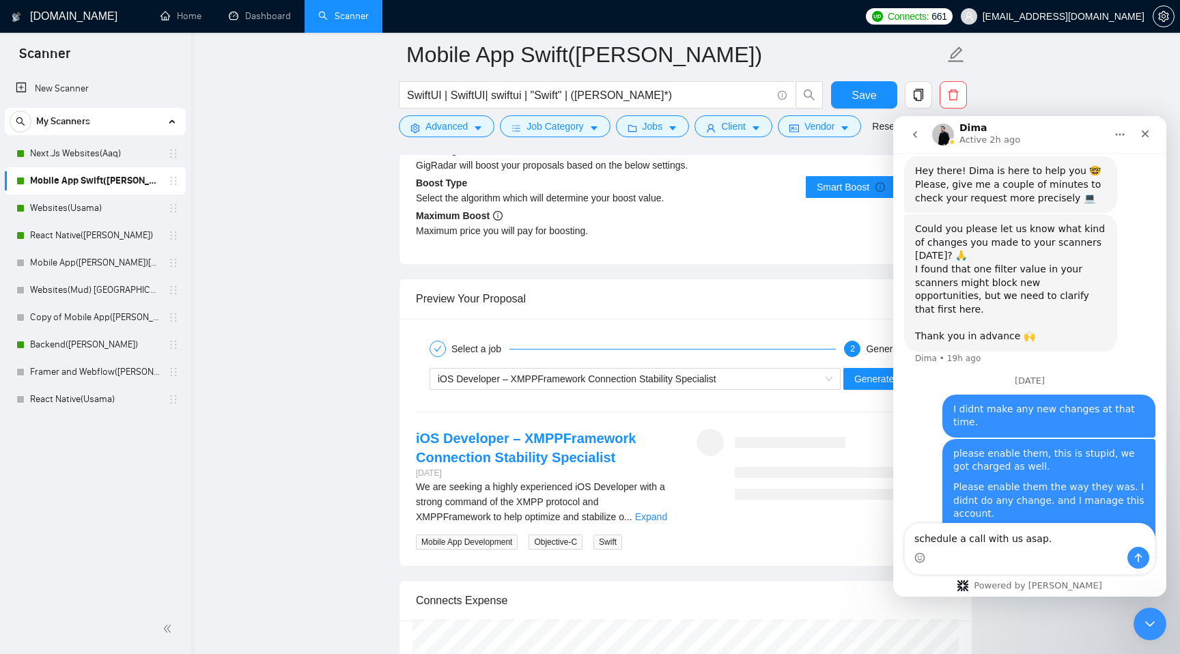
type textarea "schedule a call with us asap."
click at [1134, 559] on icon "Send a message…" at bounding box center [1138, 557] width 11 height 11
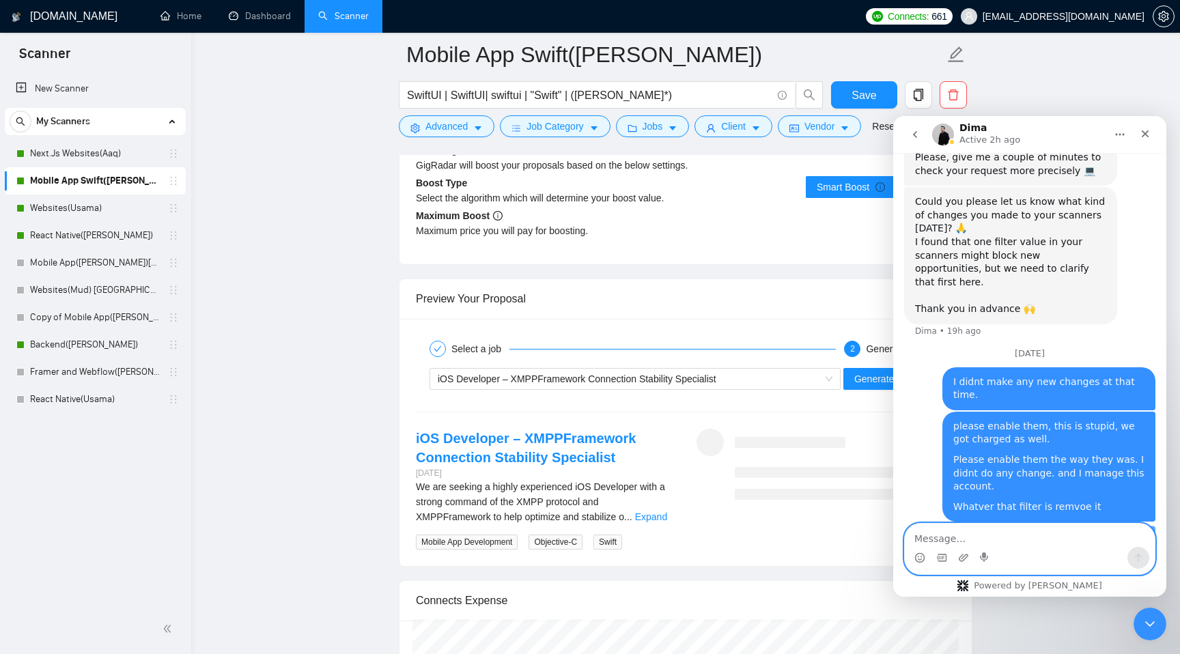
scroll to position [605, 0]
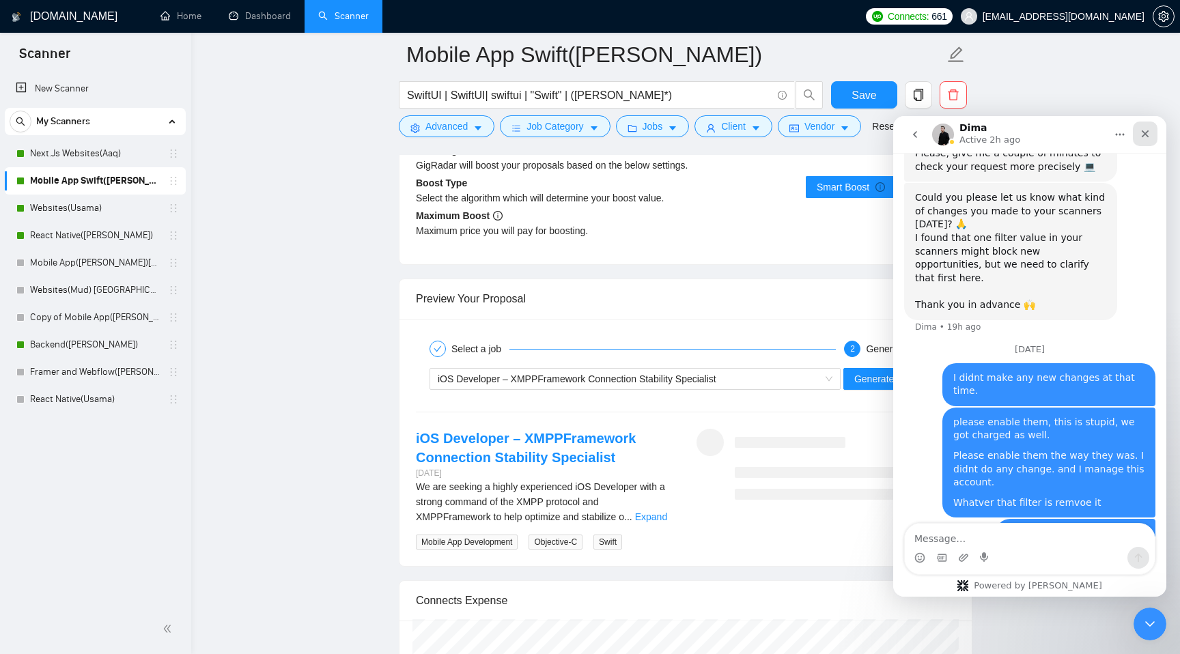
click at [1152, 124] on div "Close" at bounding box center [1145, 134] width 25 height 25
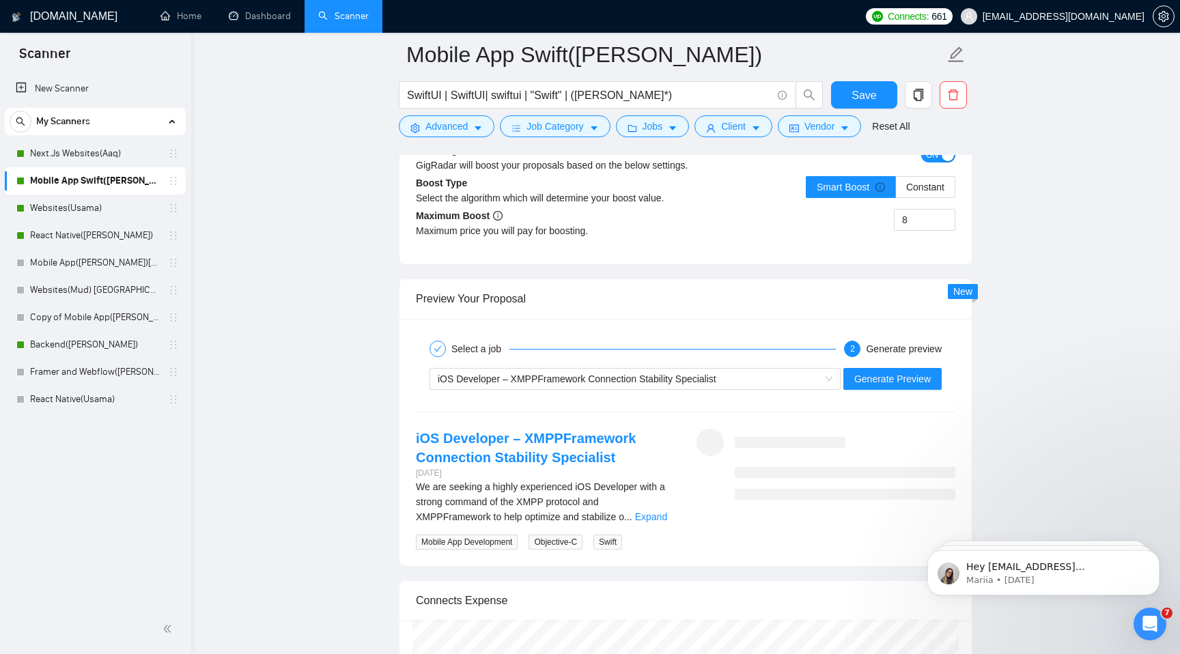
scroll to position [0, 0]
click at [99, 213] on link "Websites(Usama)" at bounding box center [95, 208] width 130 height 27
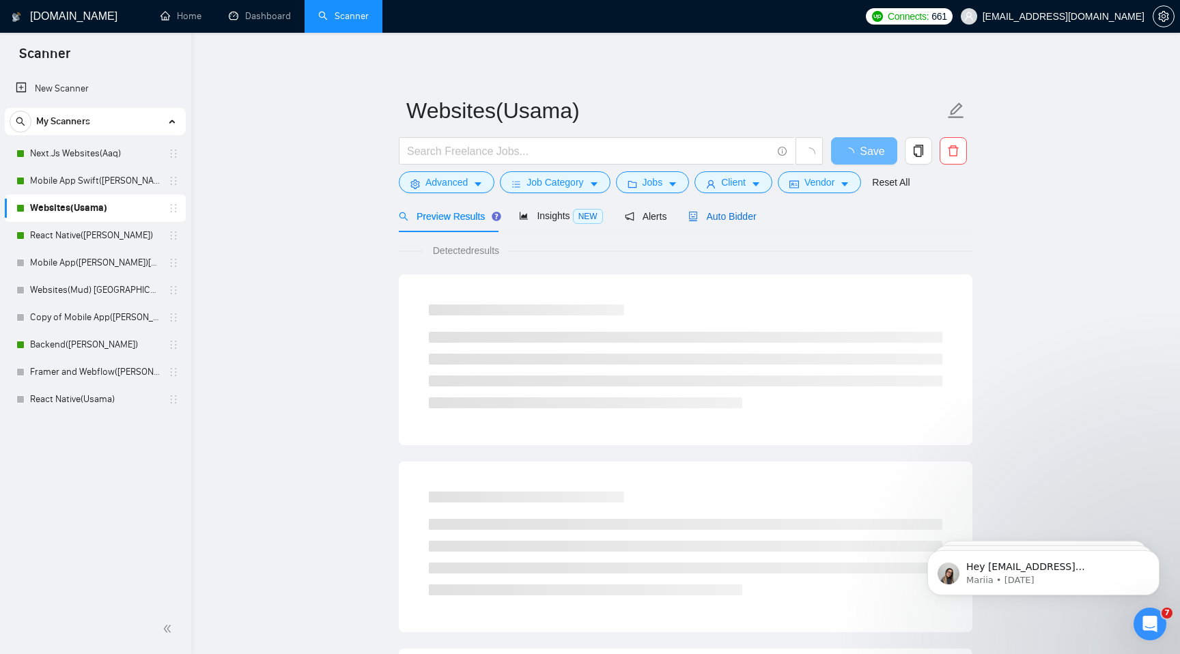
click at [710, 209] on div "Auto Bidder" at bounding box center [722, 216] width 68 height 15
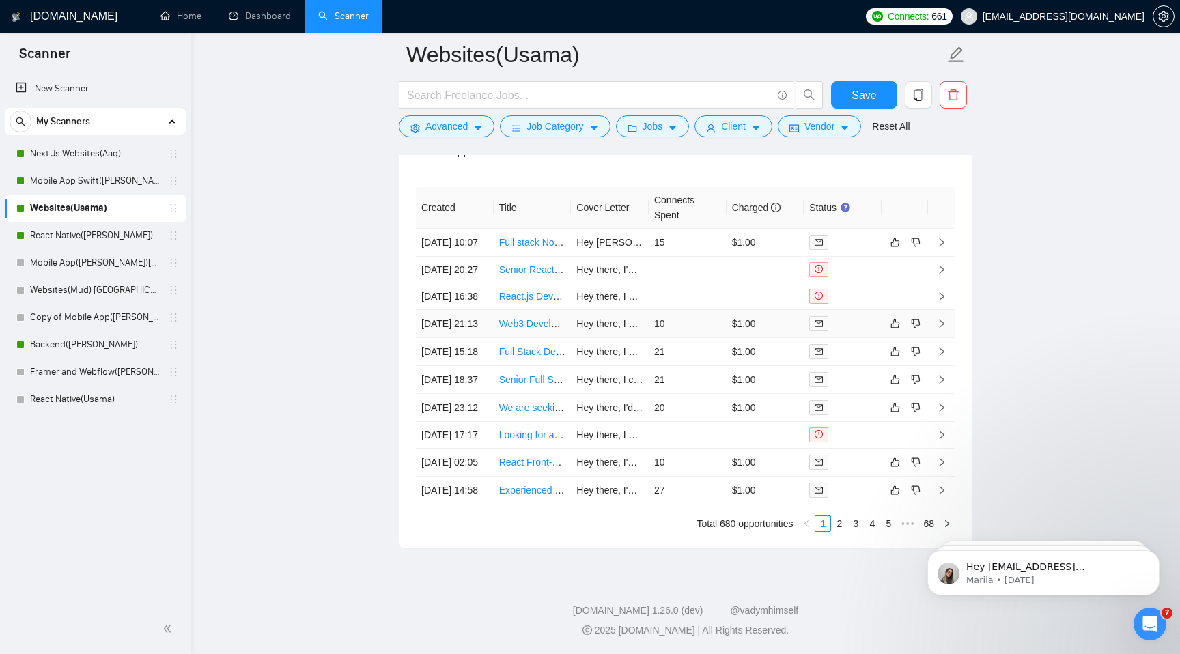
scroll to position [3622, 0]
